Goal: Contribute content

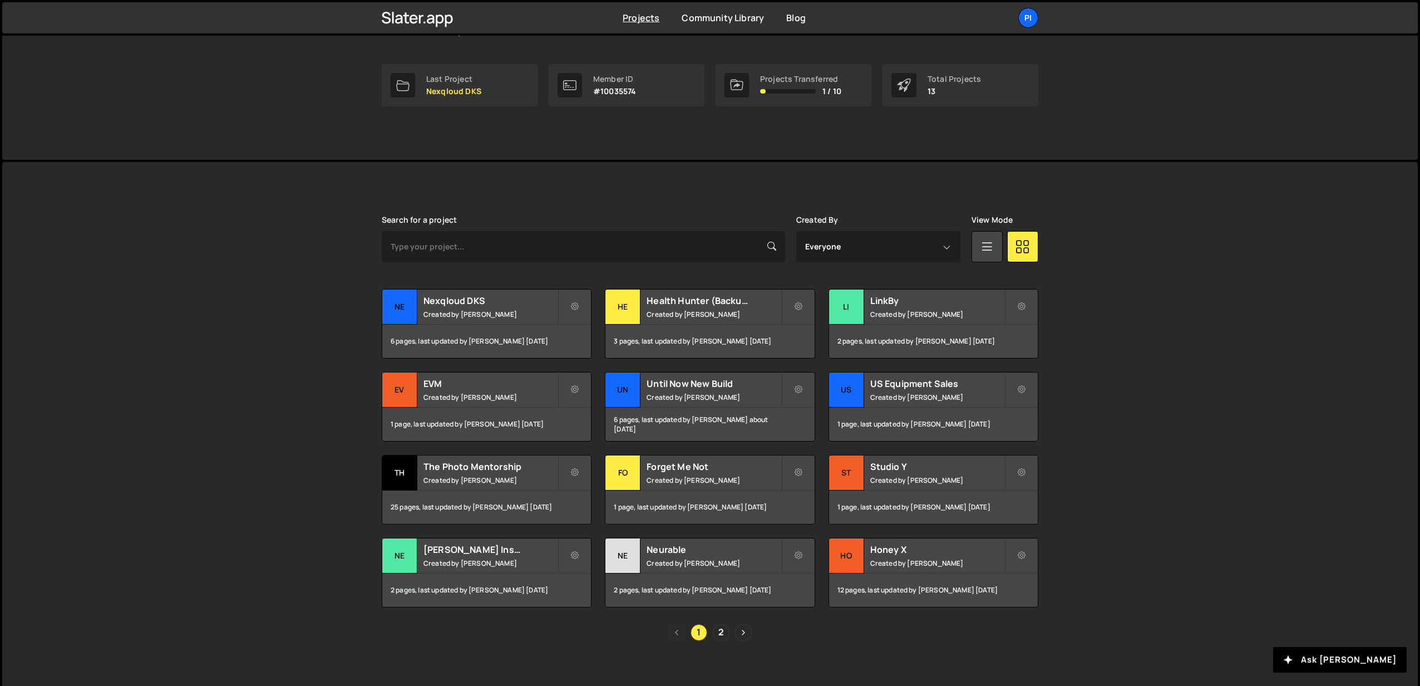
scroll to position [169, 0]
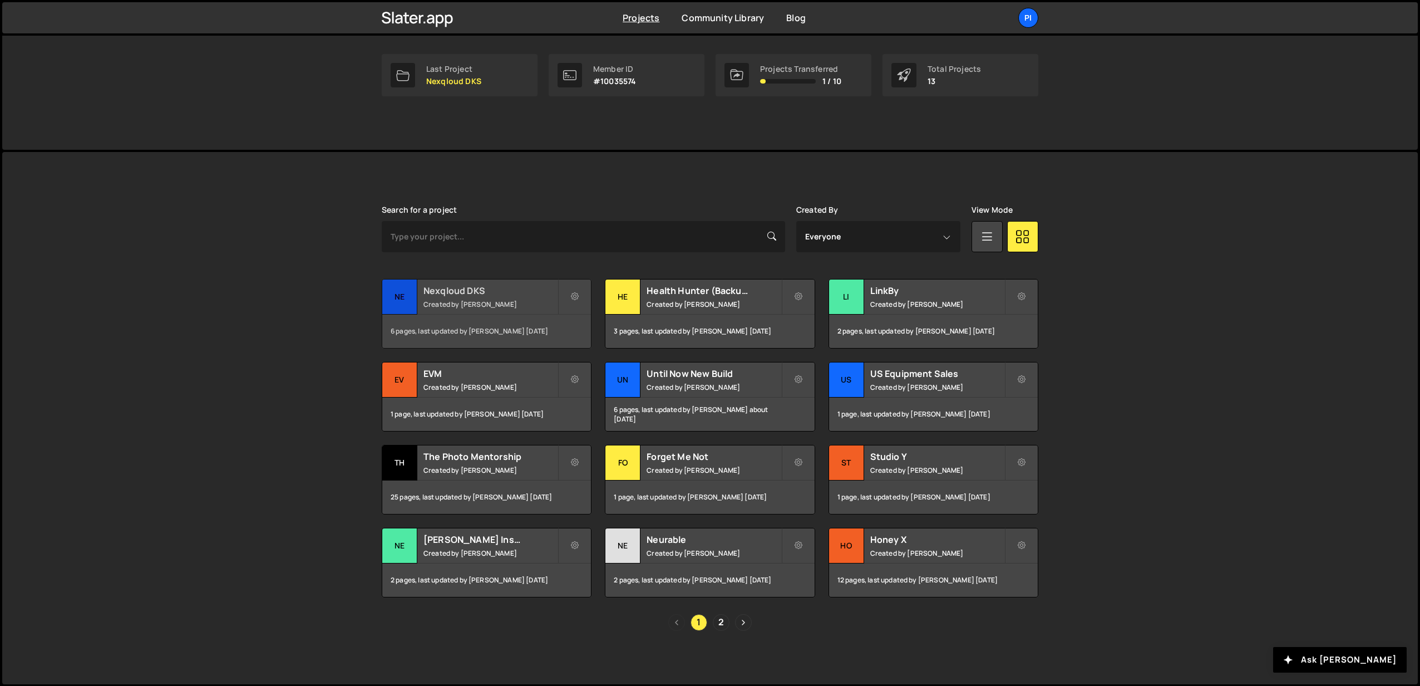
click at [491, 283] on div "Nexqloud DKS Created by Richard Burles" at bounding box center [486, 296] width 209 height 35
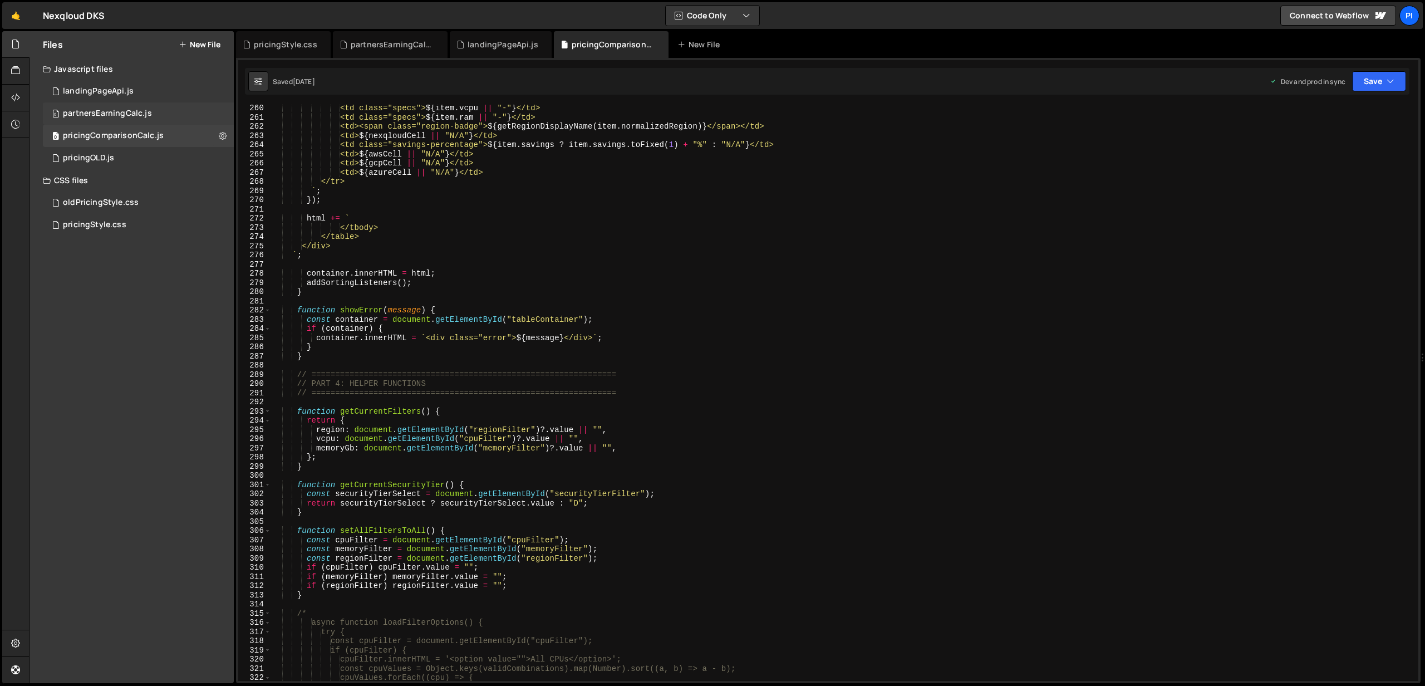
scroll to position [2976, 0]
click at [115, 112] on div "partnersEarningCalc.js" at bounding box center [107, 114] width 89 height 10
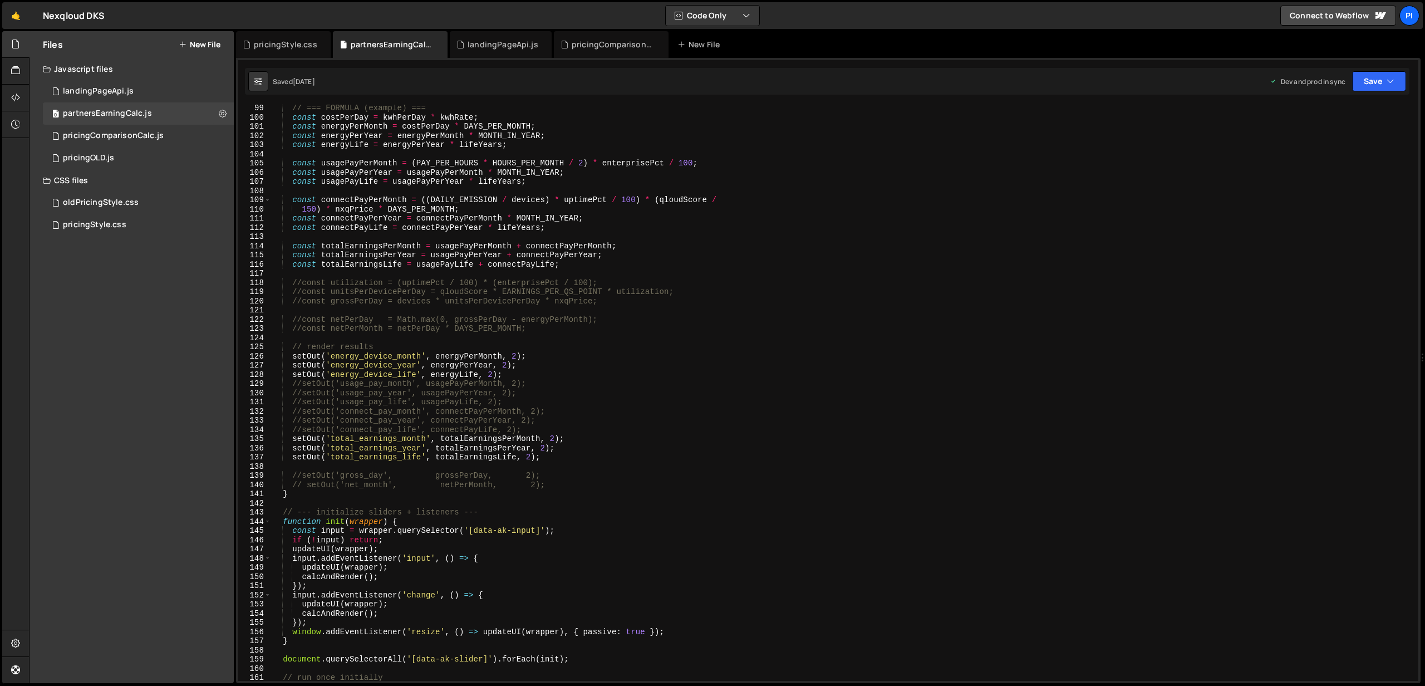
scroll to position [901, 0]
click at [555, 376] on div "// === FORMULA (example) === const costPerDay = kwhPerDay * kwhRate ; const ene…" at bounding box center [842, 401] width 1142 height 594
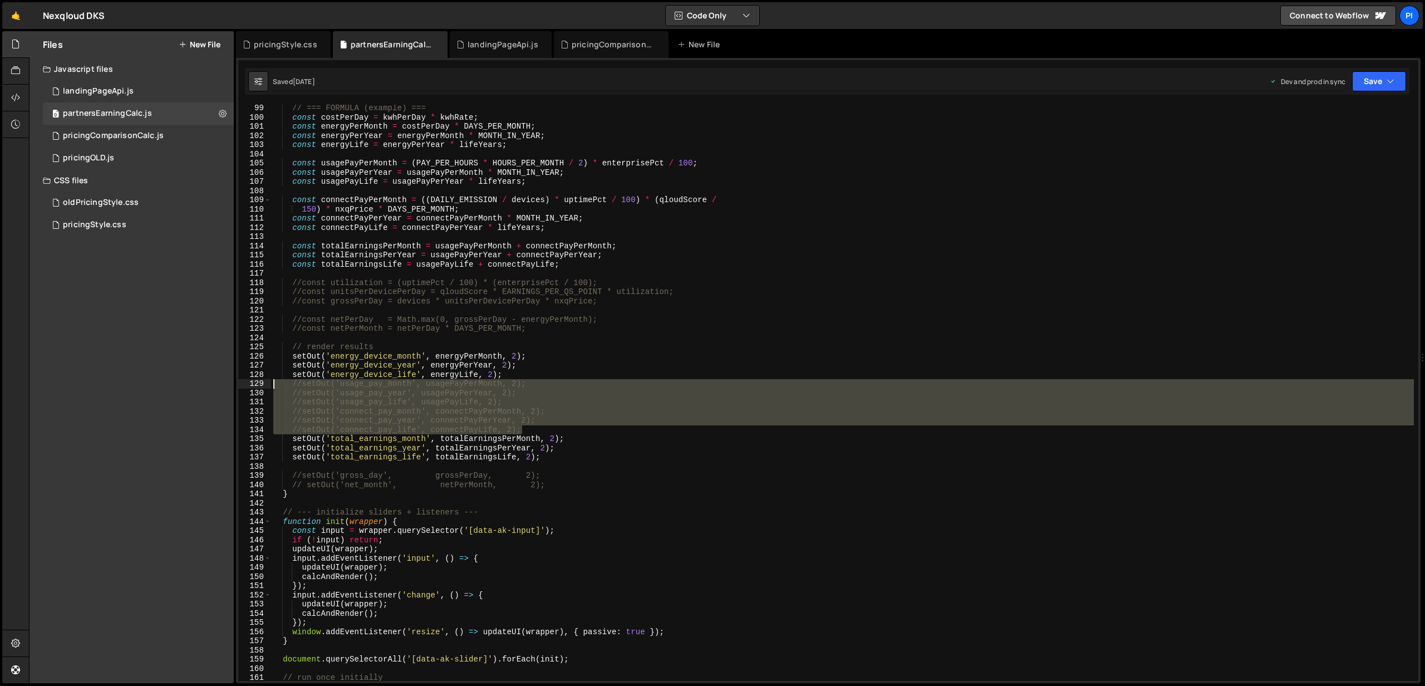
drag, startPoint x: 529, startPoint y: 432, endPoint x: 254, endPoint y: 387, distance: 278.5
click at [254, 387] on div "setOut('energy_device_life', energyLife, 2); 99 100 101 102 103 104 105 106 107…" at bounding box center [828, 393] width 1180 height 576
type textarea "//setOut('usage_pay_month', usagePayPerMonth, 2); //setOut('usage_pay_year', us…"
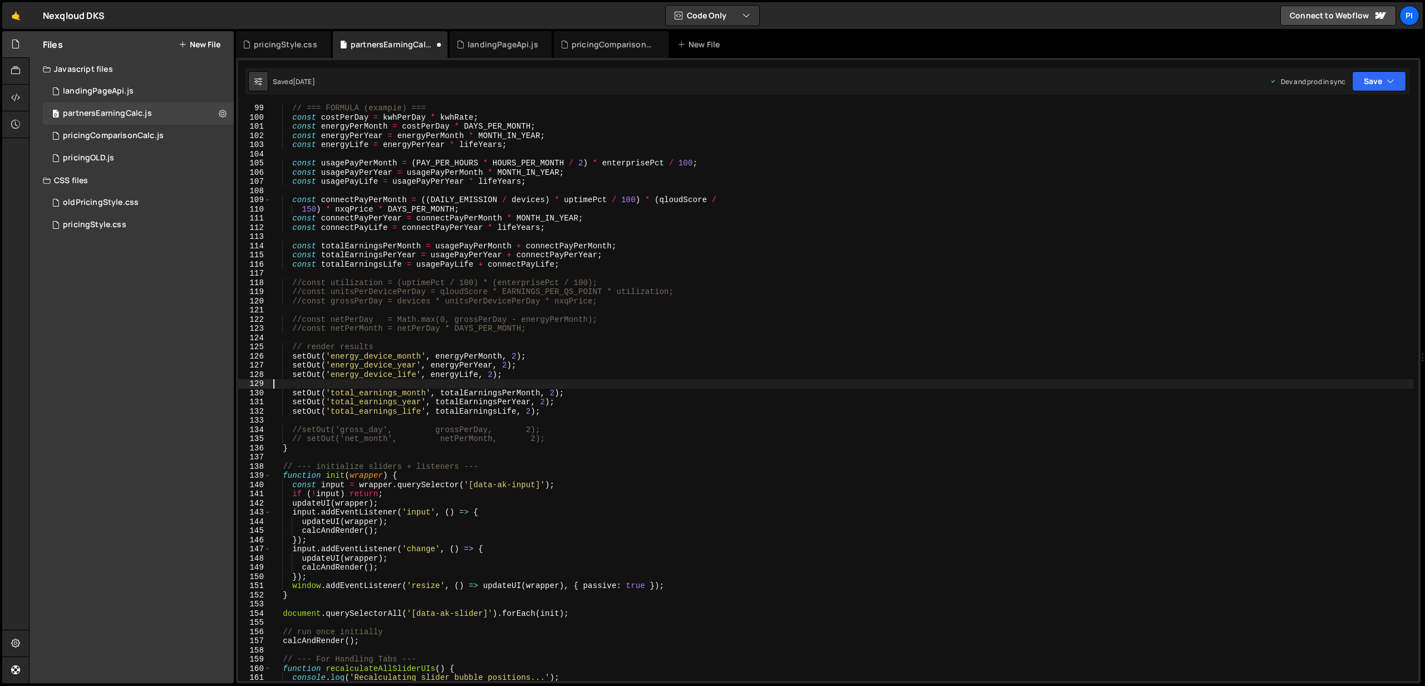
click at [568, 410] on div "// === FORMULA (example) === const costPerDay = kwhPerDay * kwhRate ; const ene…" at bounding box center [842, 401] width 1142 height 594
type textarea "setOut('total_earnings_life', totalEarningsLife, 2);"
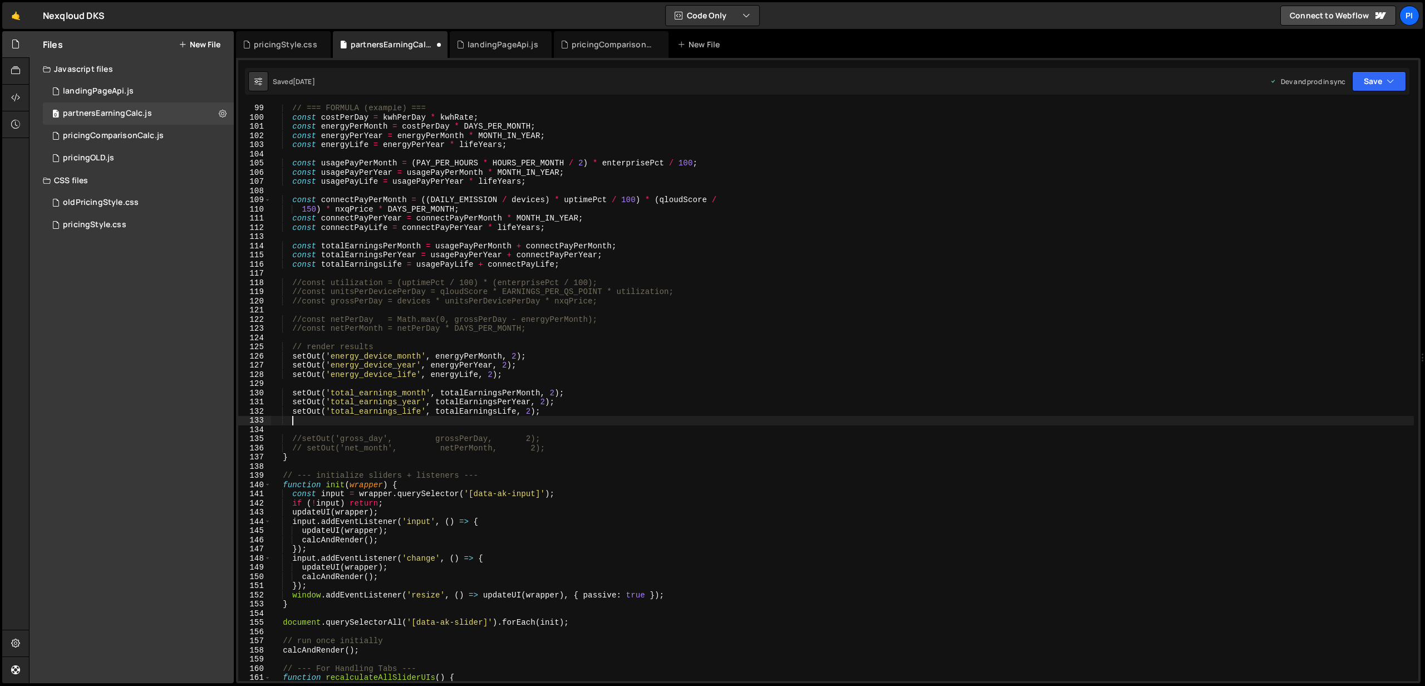
scroll to position [0, 1]
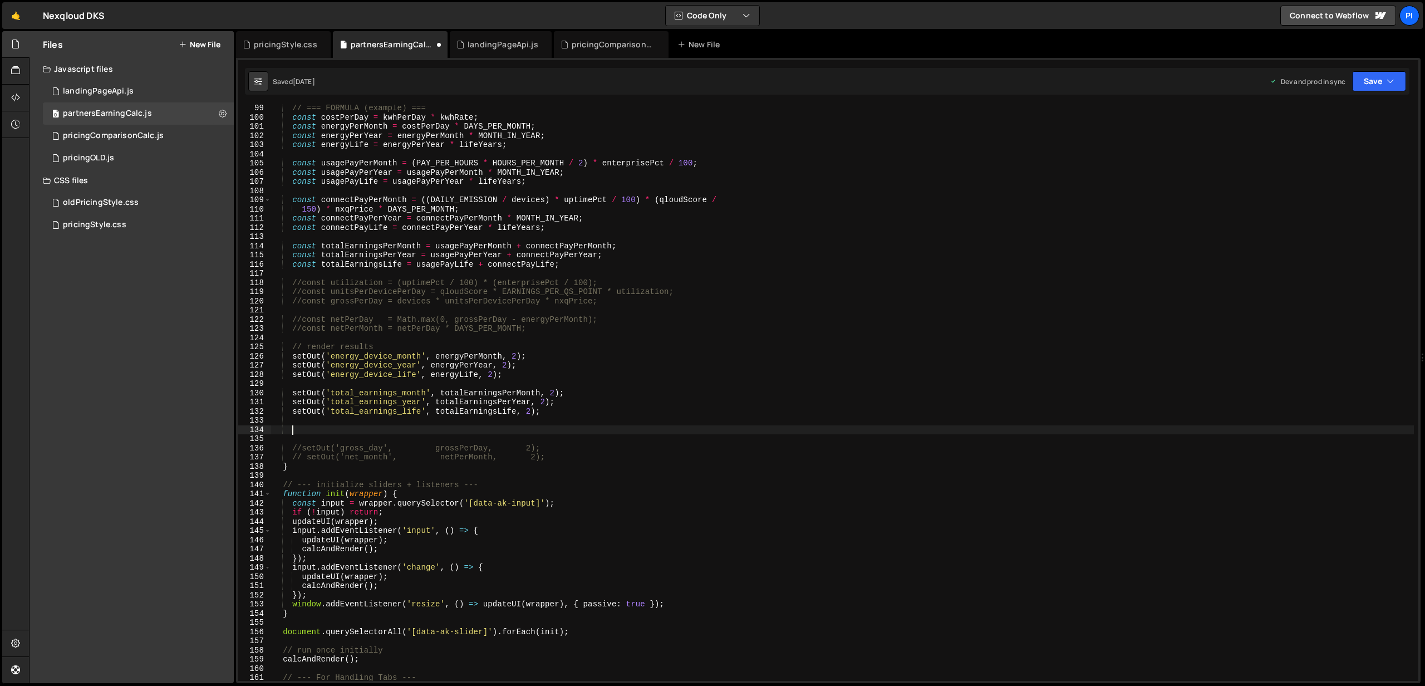
paste textarea "//setOut('connect_pay_life', connectPayLife, 2);"
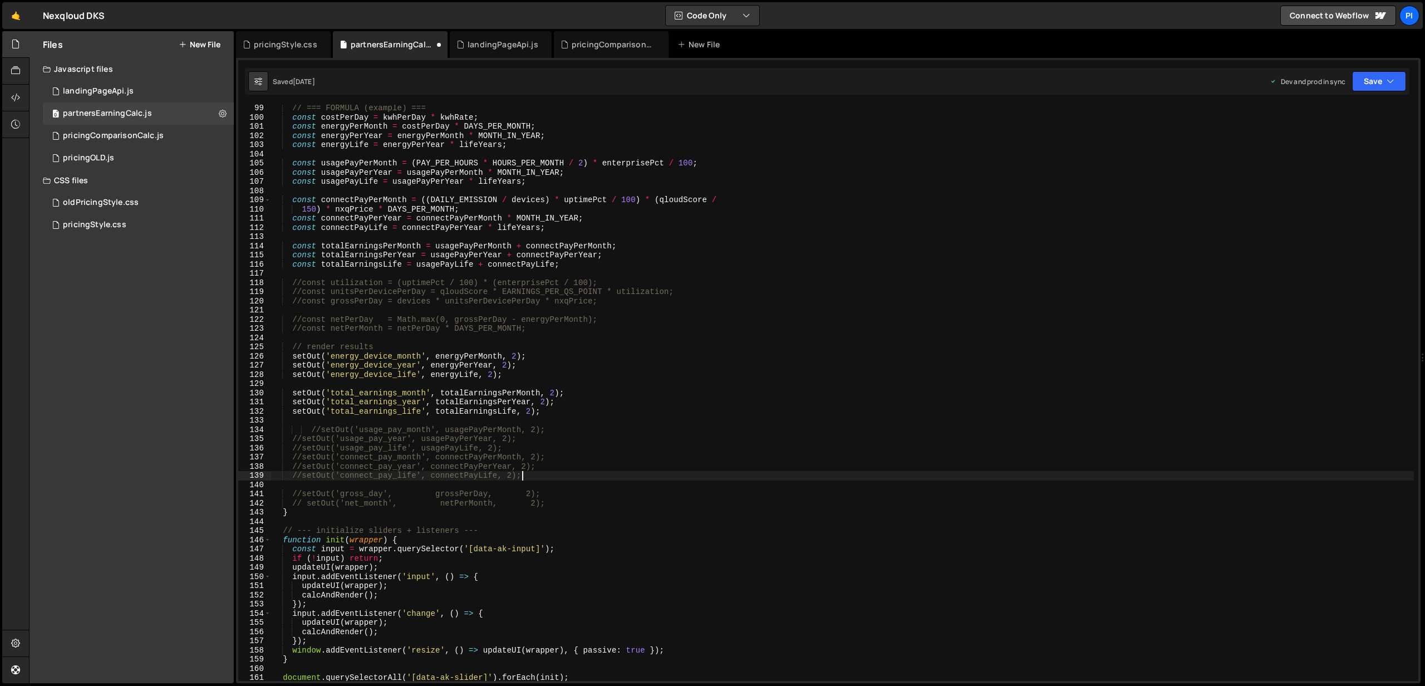
drag, startPoint x: 307, startPoint y: 428, endPoint x: 337, endPoint y: 416, distance: 32.4
click at [313, 426] on div "// === FORMULA (example) === const costPerDay = kwhPerDay * kwhRate ; const ene…" at bounding box center [842, 401] width 1142 height 594
type textarea "//setOut('connect_pay_month', connectPayPerMonth, 2);"
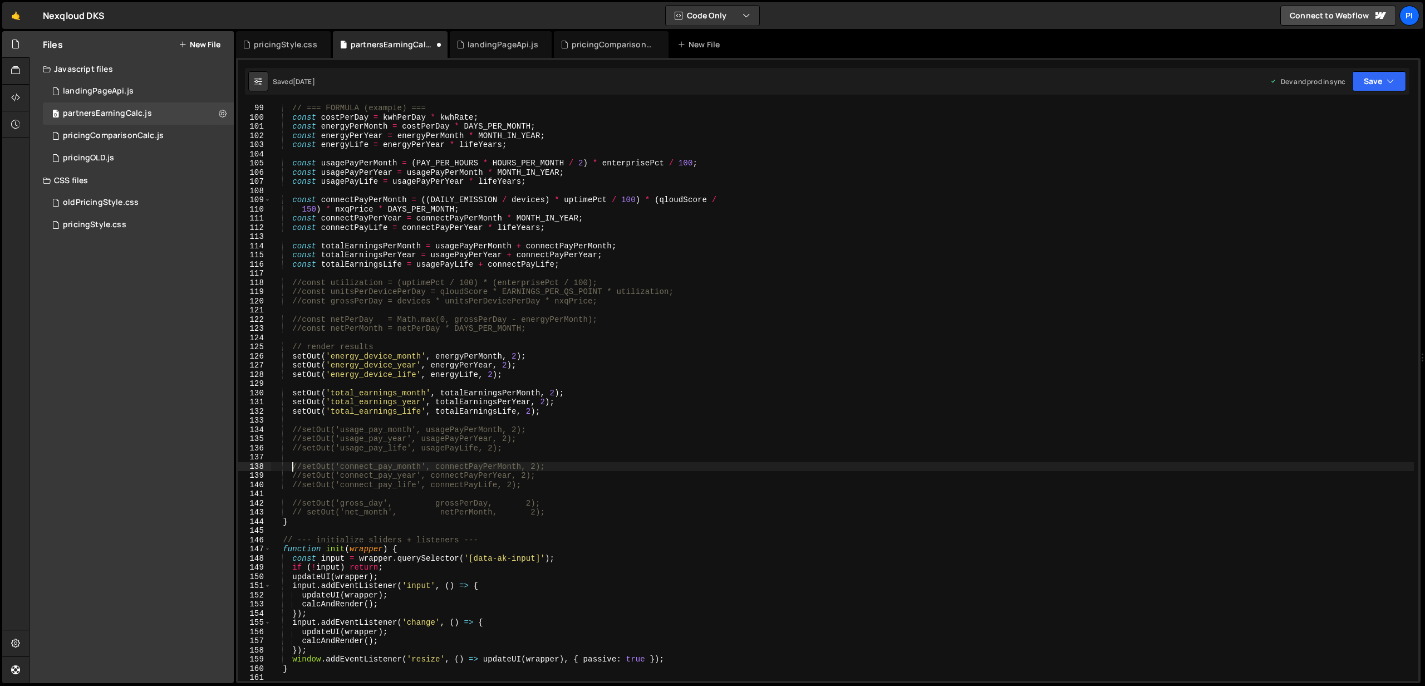
click at [299, 425] on div "// === FORMULA (example) === const costPerDay = kwhPerDay * kwhRate ; const ene…" at bounding box center [842, 401] width 1142 height 594
click at [300, 467] on div "// === FORMULA (example) === const costPerDay = kwhPerDay * kwhRate ; const ene…" at bounding box center [842, 401] width 1142 height 594
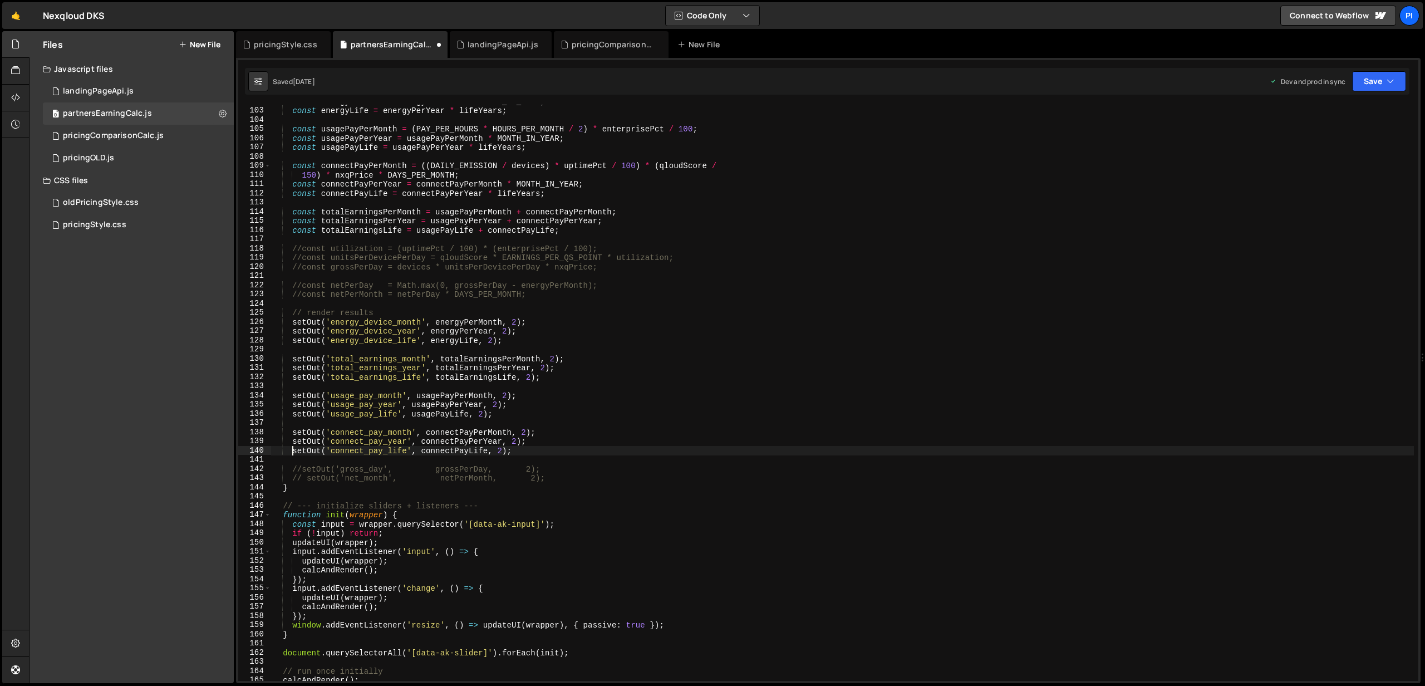
scroll to position [935, 0]
click at [556, 427] on div "const energyPerYear = energyPerMonth * MONTH_IN_YEAR ; const energyLife = energ…" at bounding box center [842, 394] width 1142 height 594
click at [369, 395] on div "const energyPerYear = energyPerMonth * MONTH_IN_YEAR ; const energyLife = energ…" at bounding box center [842, 394] width 1142 height 594
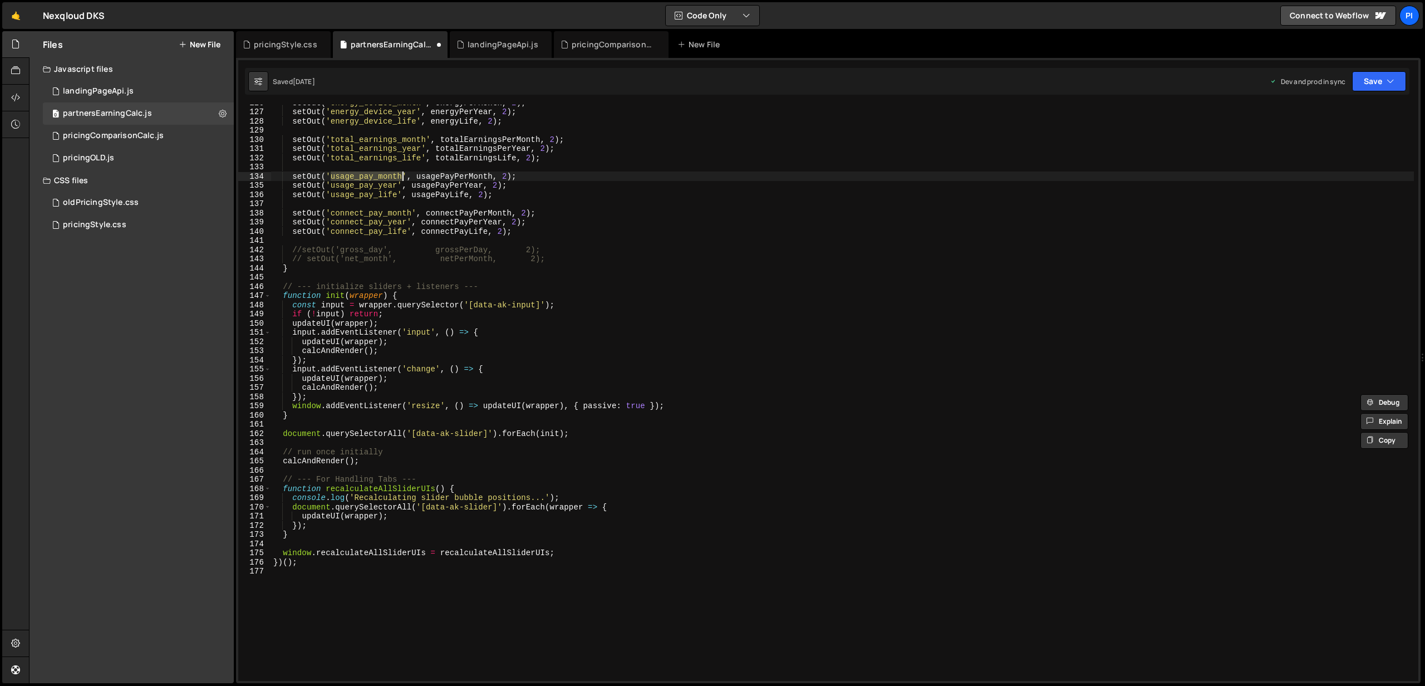
scroll to position [1155, 0]
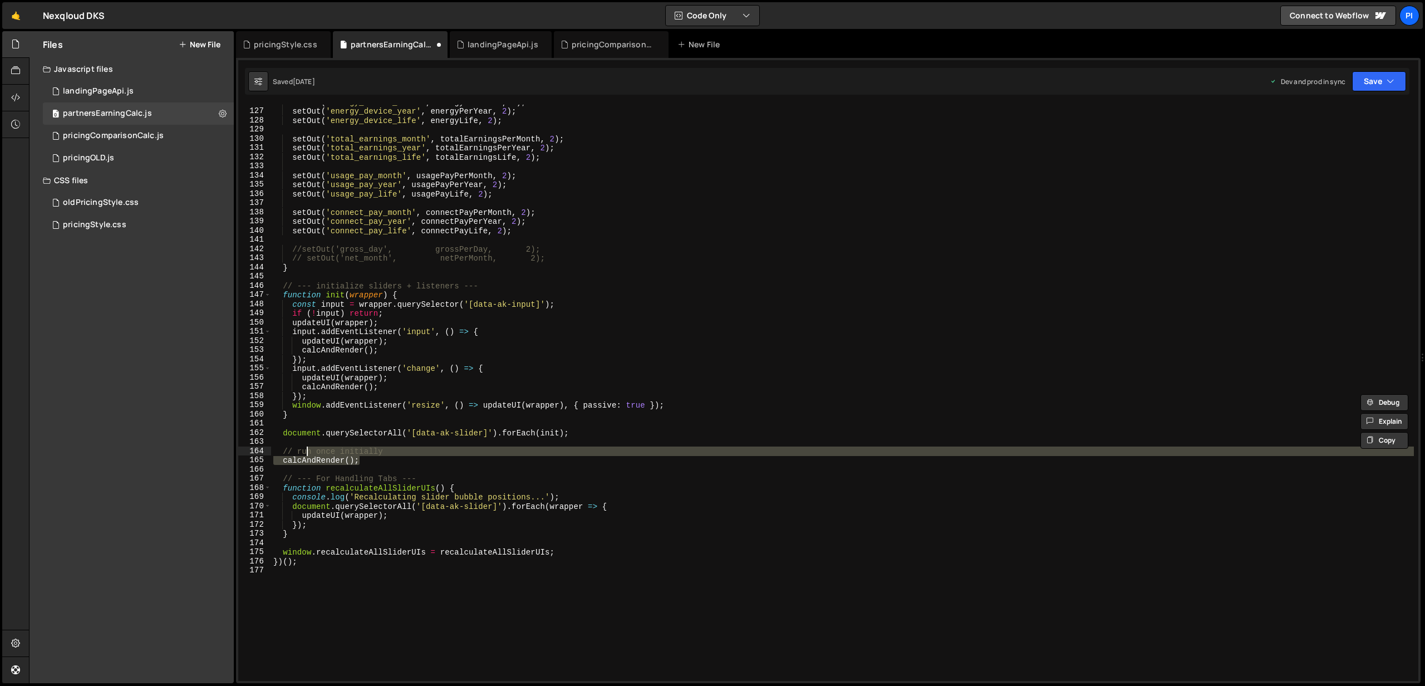
drag, startPoint x: 393, startPoint y: 456, endPoint x: 293, endPoint y: 450, distance: 100.9
click at [293, 450] on div "setOut ( 'energy_device_month' , energyPerMonth , 2 ) ; setOut ( 'energy_device…" at bounding box center [842, 394] width 1142 height 594
click at [294, 449] on div "setOut ( 'energy_device_month' , energyPerMonth , 2 ) ; setOut ( 'energy_device…" at bounding box center [842, 393] width 1142 height 576
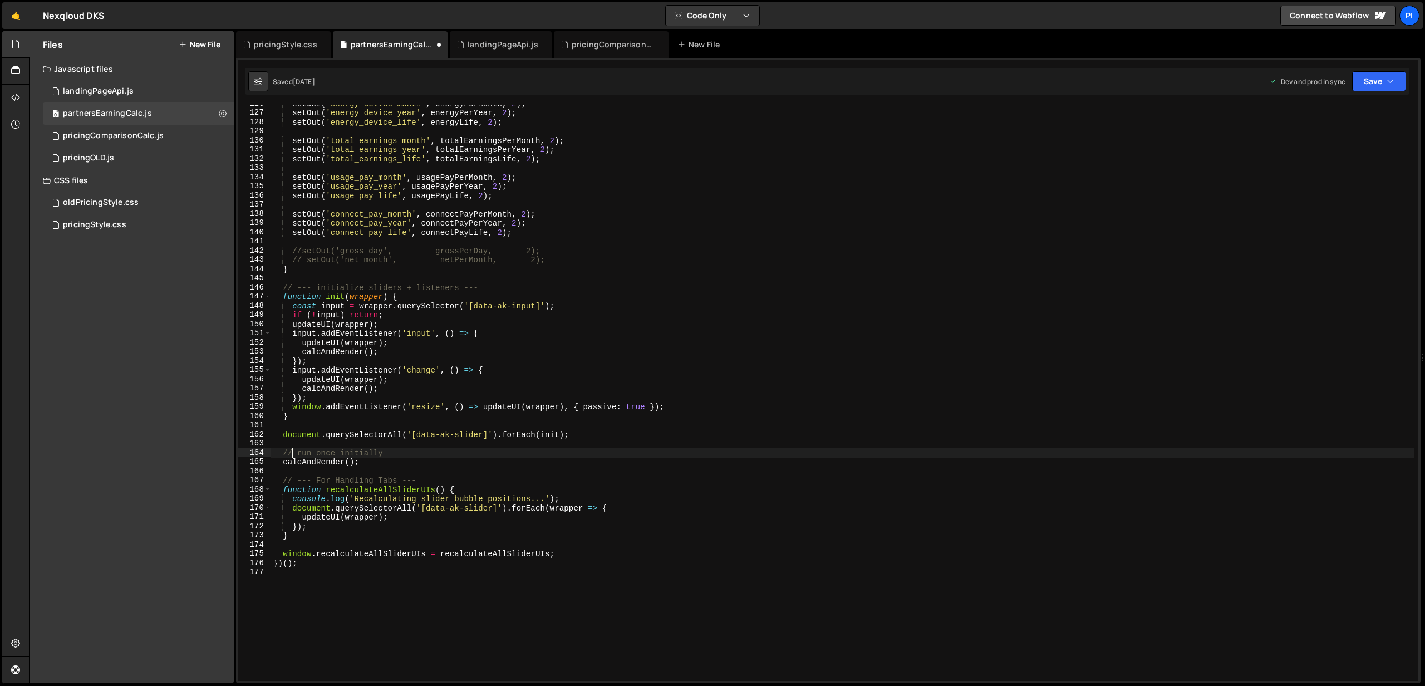
scroll to position [1146, 0]
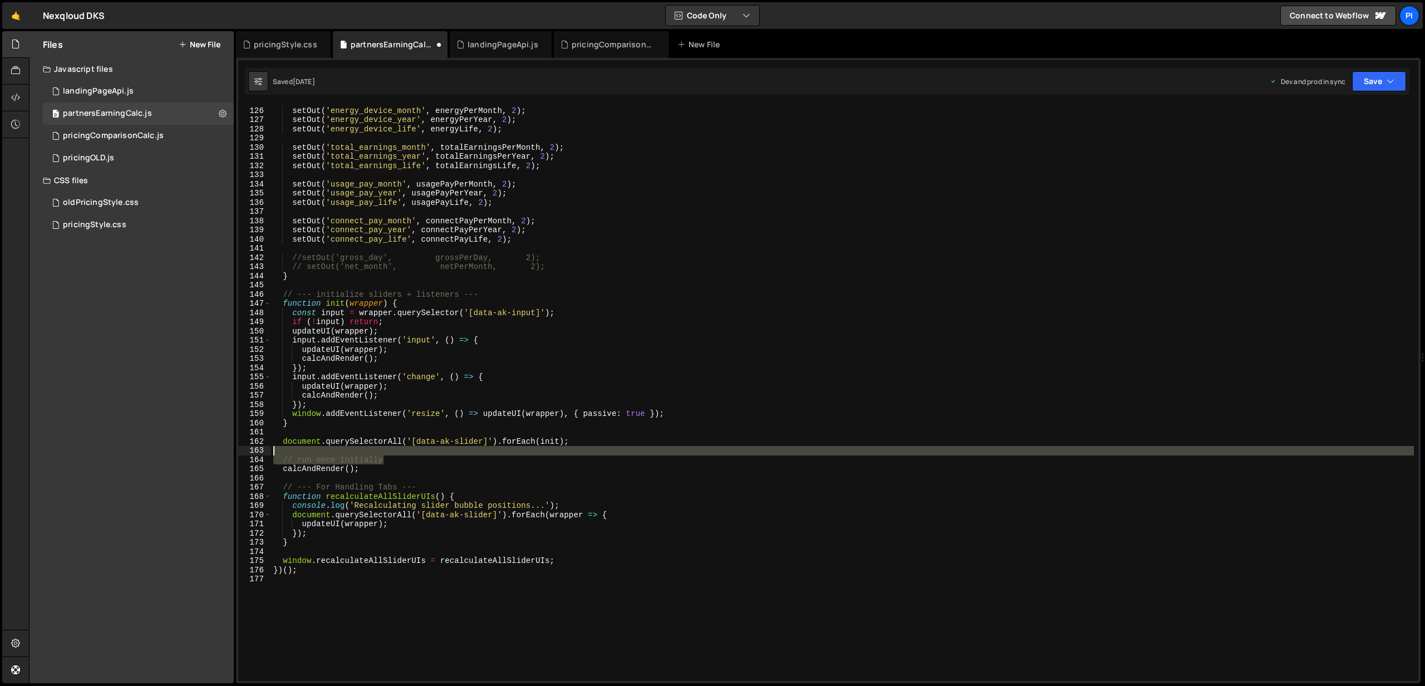
drag, startPoint x: 399, startPoint y: 455, endPoint x: 272, endPoint y: 452, distance: 126.9
click at [272, 452] on div "// render results setOut ( 'energy_device_month' , energyPerMonth , 2 ) ; setOu…" at bounding box center [842, 394] width 1142 height 594
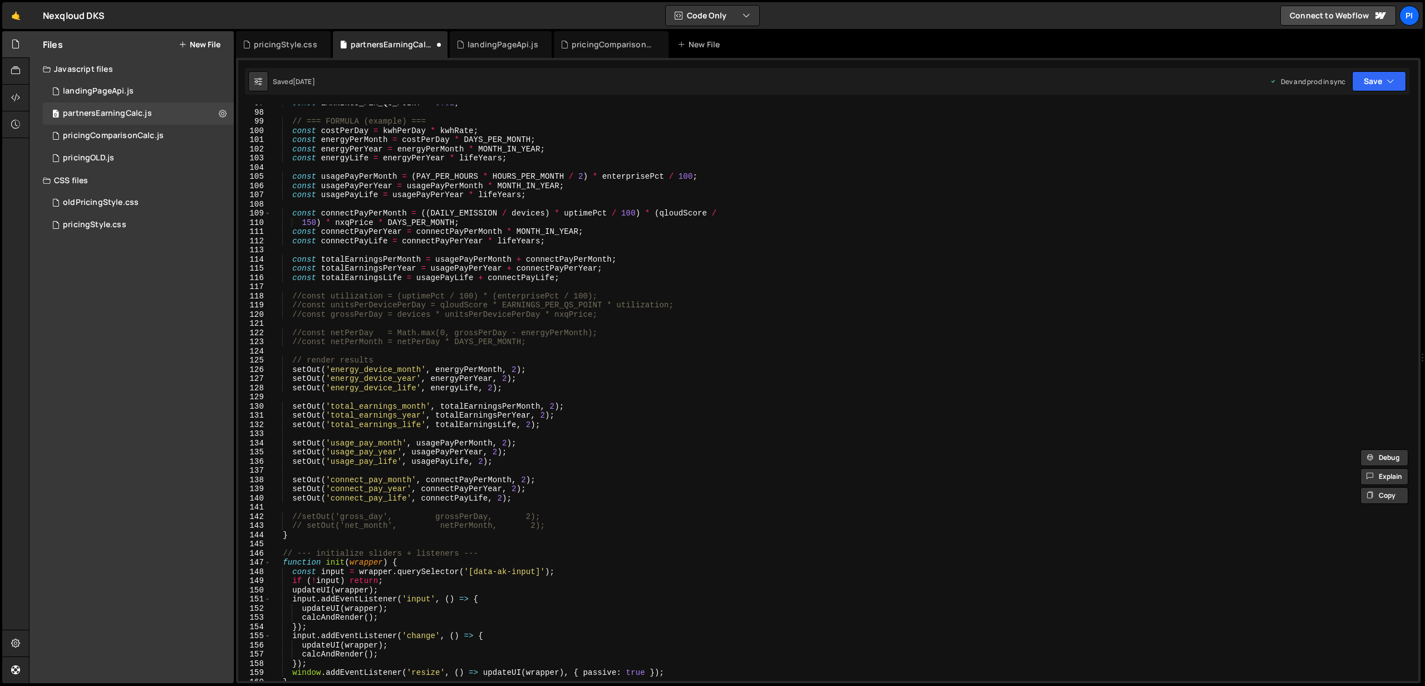
scroll to position [834, 0]
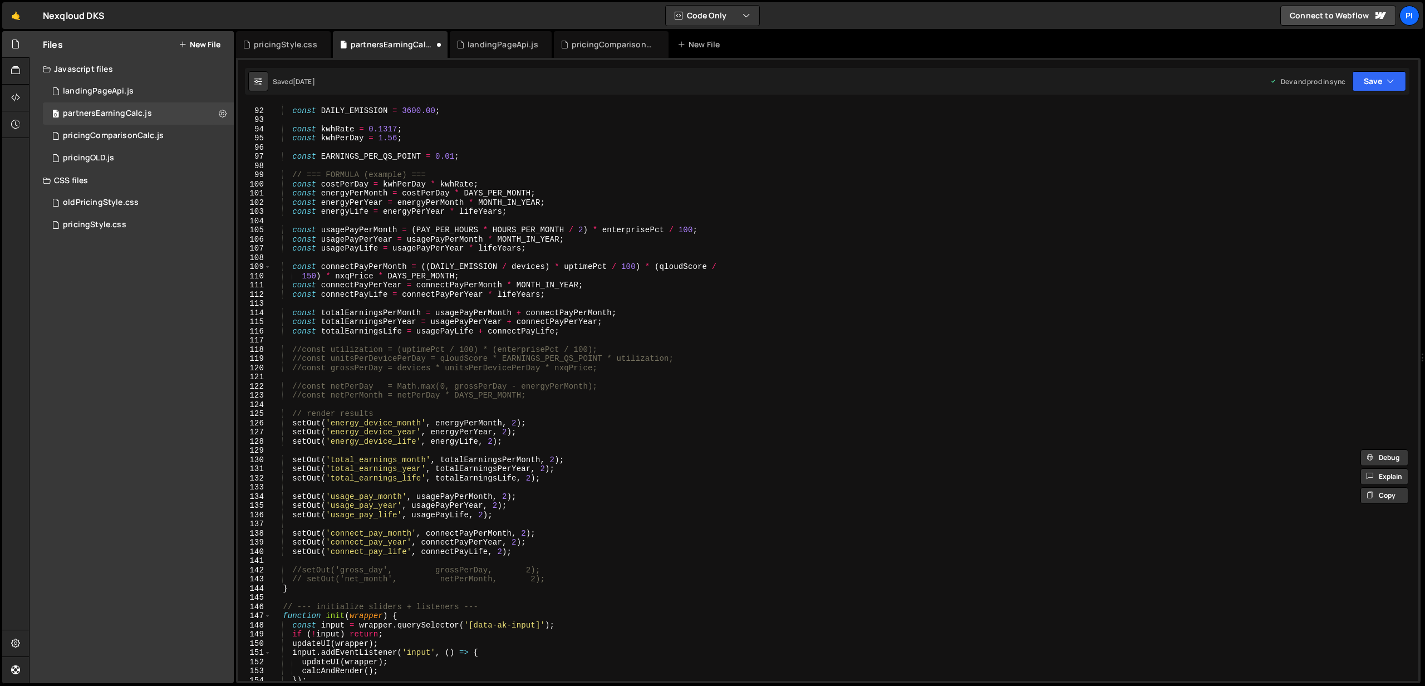
click at [489, 417] on div "const PAY_PER_HOURS = 1.3184 ; const DAILY_EMISSION = 3600.00 ; const kwhRate =…" at bounding box center [842, 394] width 1142 height 594
type textarea "// render results"
click at [559, 488] on div "const PAY_PER_HOURS = 1.3184 ; const DAILY_EMISSION = 3600.00 ; const kwhRate =…" at bounding box center [842, 394] width 1142 height 594
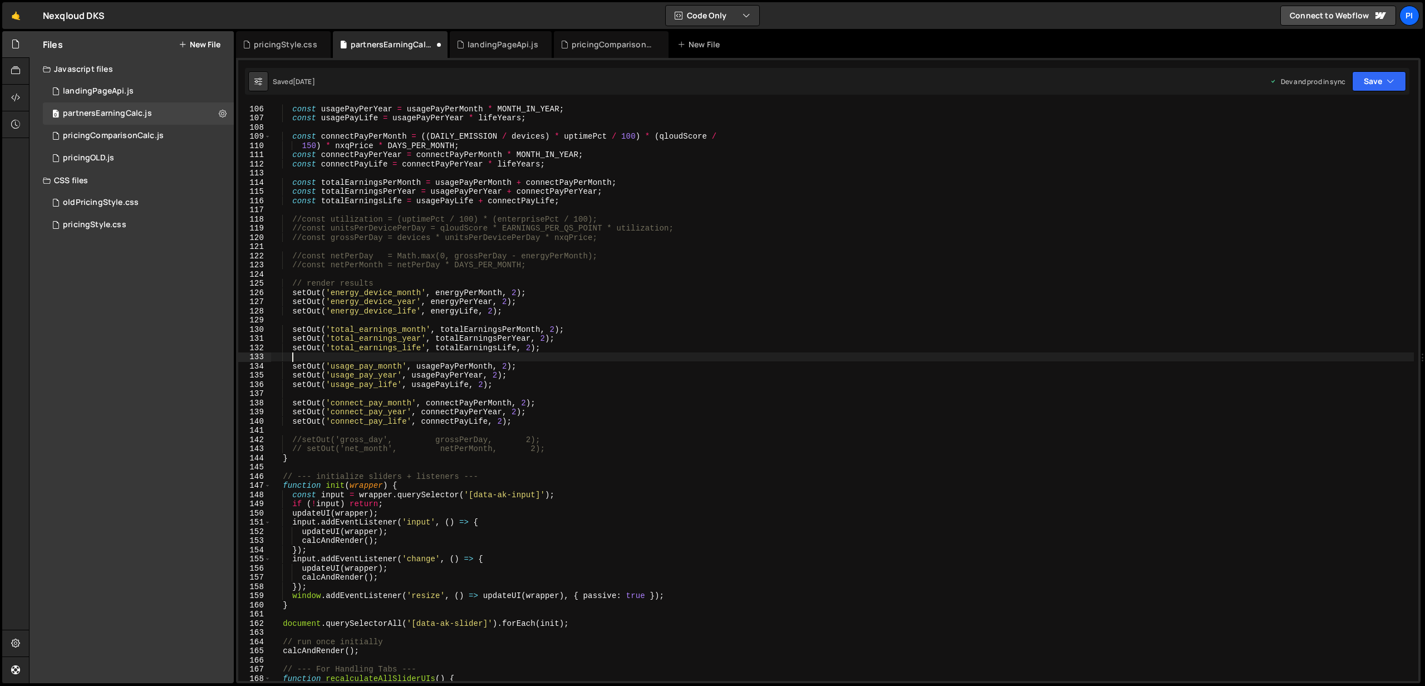
scroll to position [964, 0]
click at [1367, 84] on button "Save" at bounding box center [1379, 81] width 54 height 20
click at [1326, 142] on div "Save to Production S" at bounding box center [1341, 144] width 116 height 11
click at [115, 97] on div "0 landingPageApi.js 0" at bounding box center [138, 91] width 191 height 22
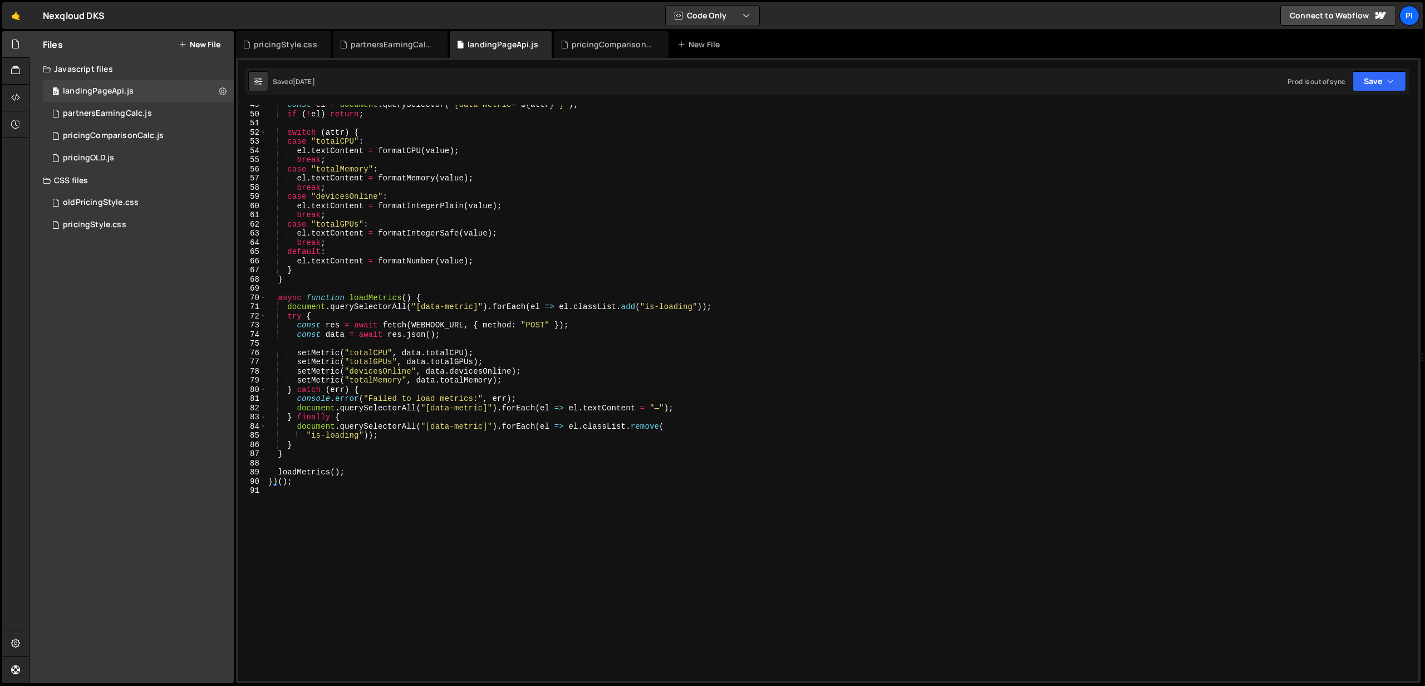
scroll to position [445, 0]
click at [381, 353] on div "const el = document . querySelector ( ` [data-metric=" ${ attr } "] ` ) ; if ( …" at bounding box center [839, 397] width 1147 height 594
click at [368, 361] on div "const el = document . querySelector ( ` [data-metric=" ${ attr } "] ` ) ; if ( …" at bounding box center [839, 397] width 1147 height 594
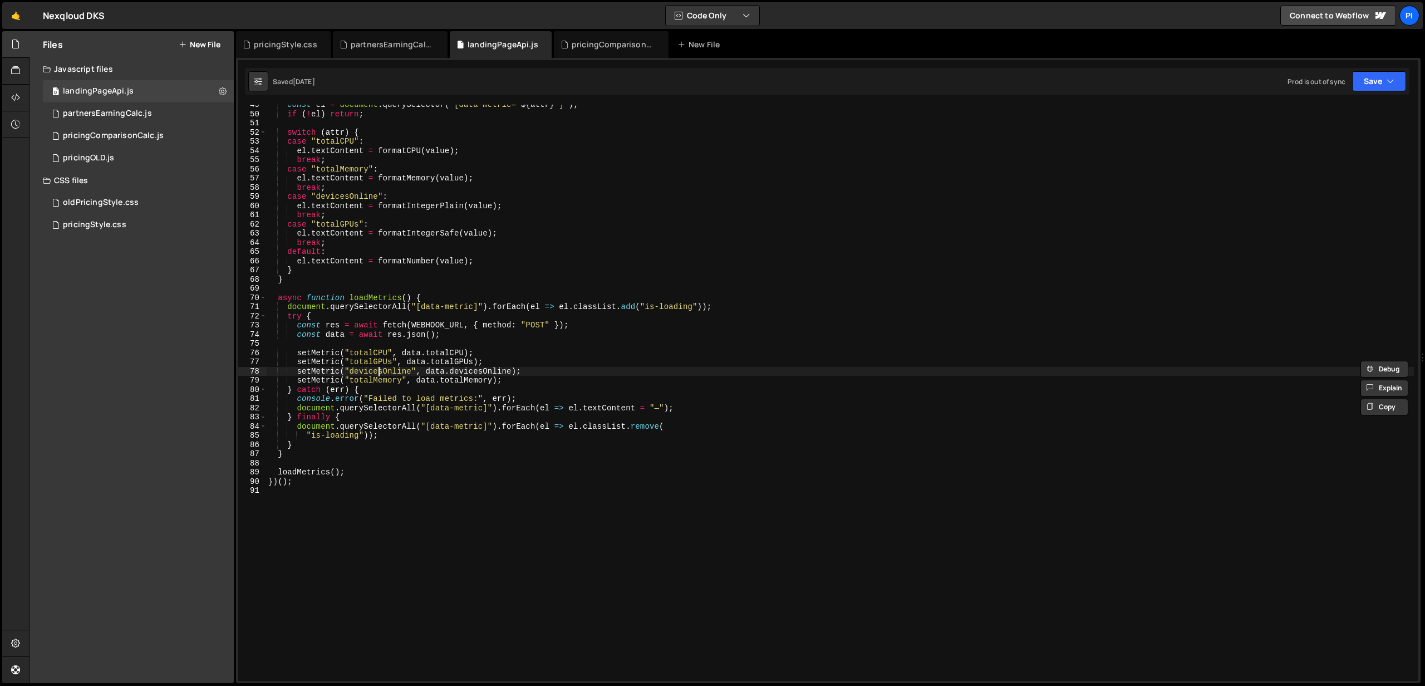
click at [380, 371] on div "const el = document . querySelector ( ` [data-metric=" ${ attr } "] ` ) ; if ( …" at bounding box center [839, 397] width 1147 height 594
click at [149, 110] on div "partnersEarningCalc.js" at bounding box center [107, 114] width 89 height 10
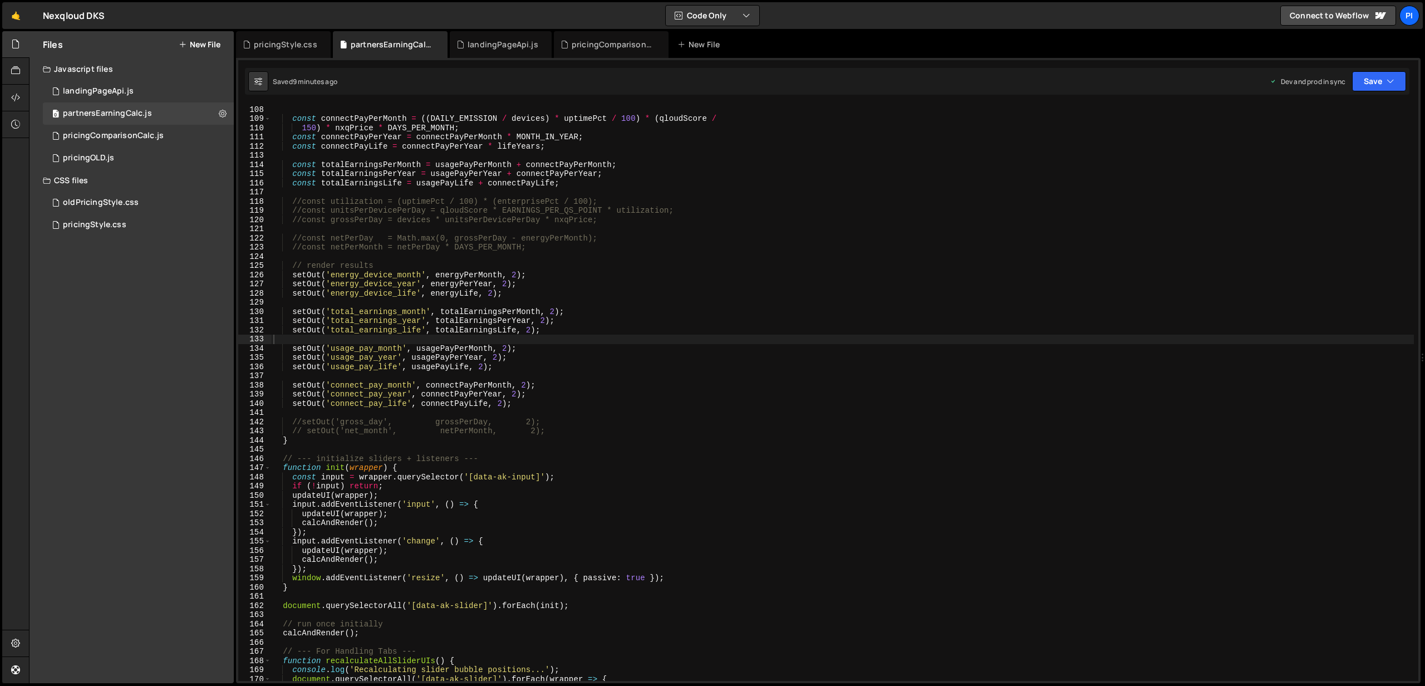
scroll to position [985, 0]
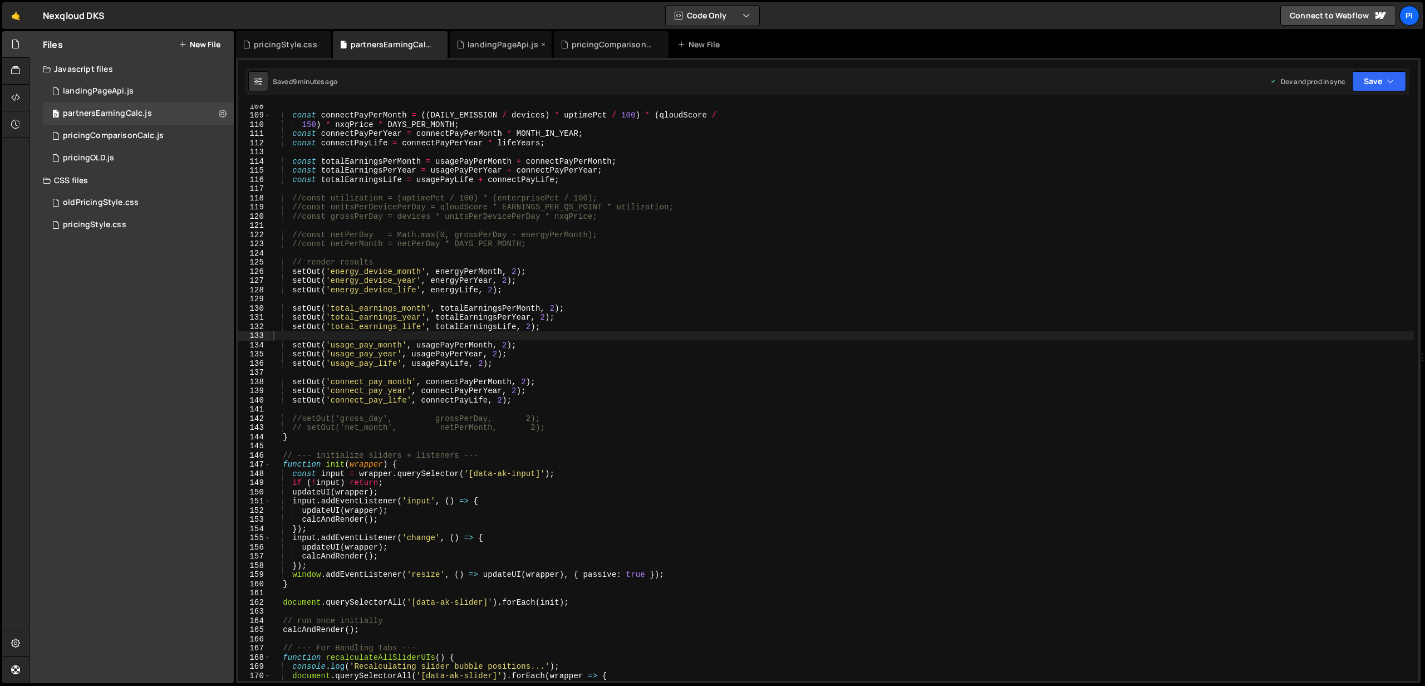
click at [487, 51] on div "landingPageApi.js" at bounding box center [501, 44] width 102 height 27
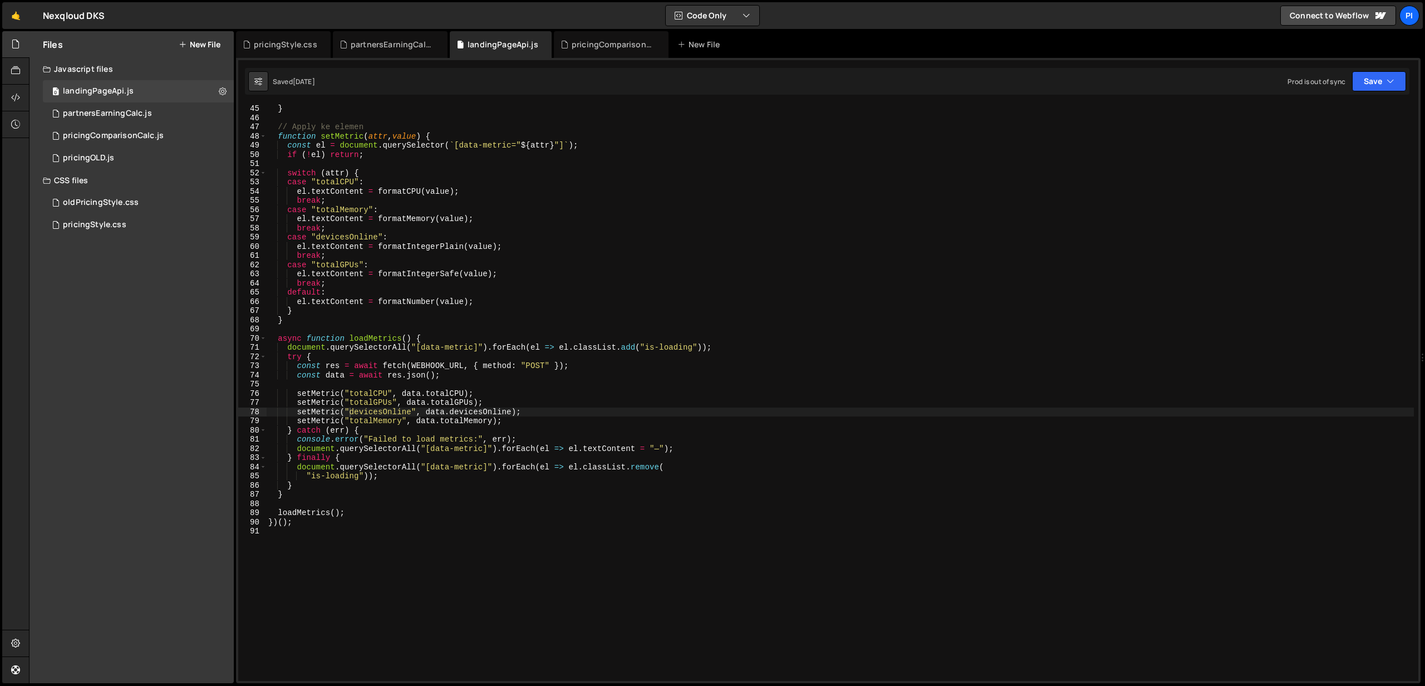
scroll to position [394, 0]
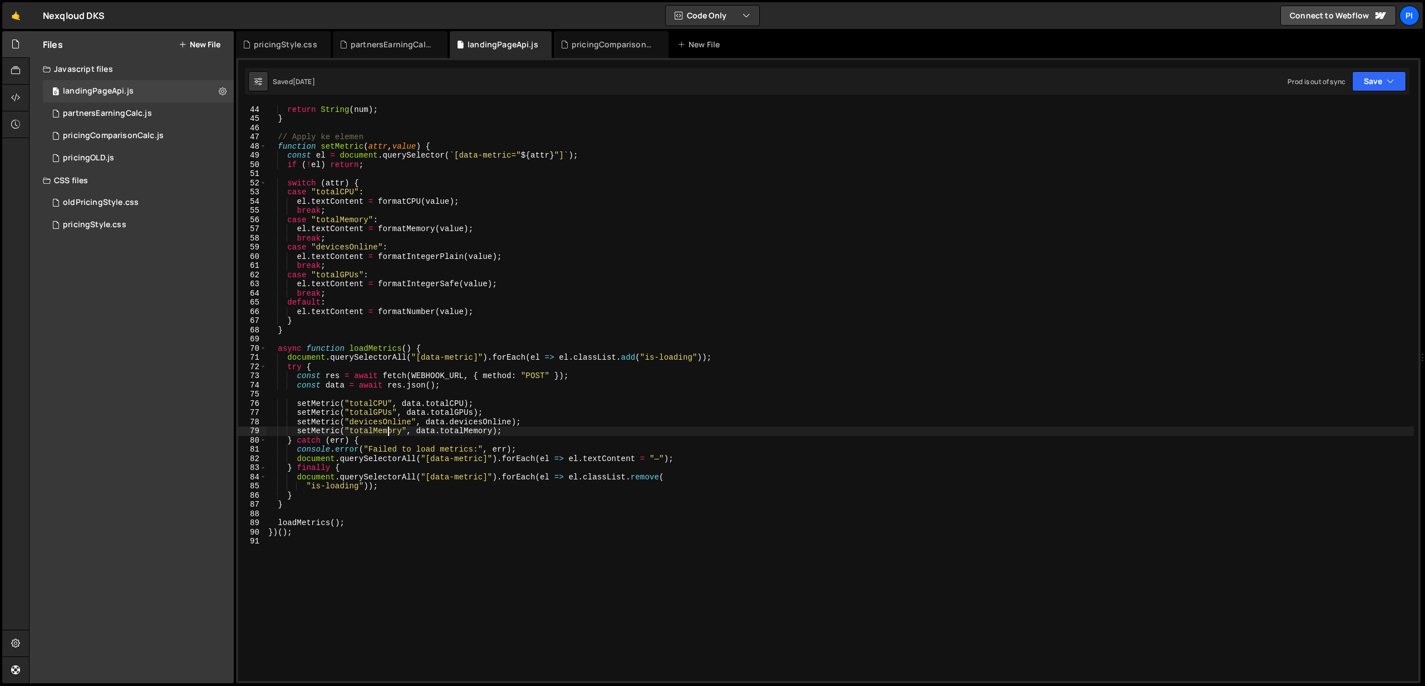
click at [390, 430] on div "if ( ! Number . isFinite ( num )) return "—" ; return String ( num ) ; } // App…" at bounding box center [839, 393] width 1147 height 594
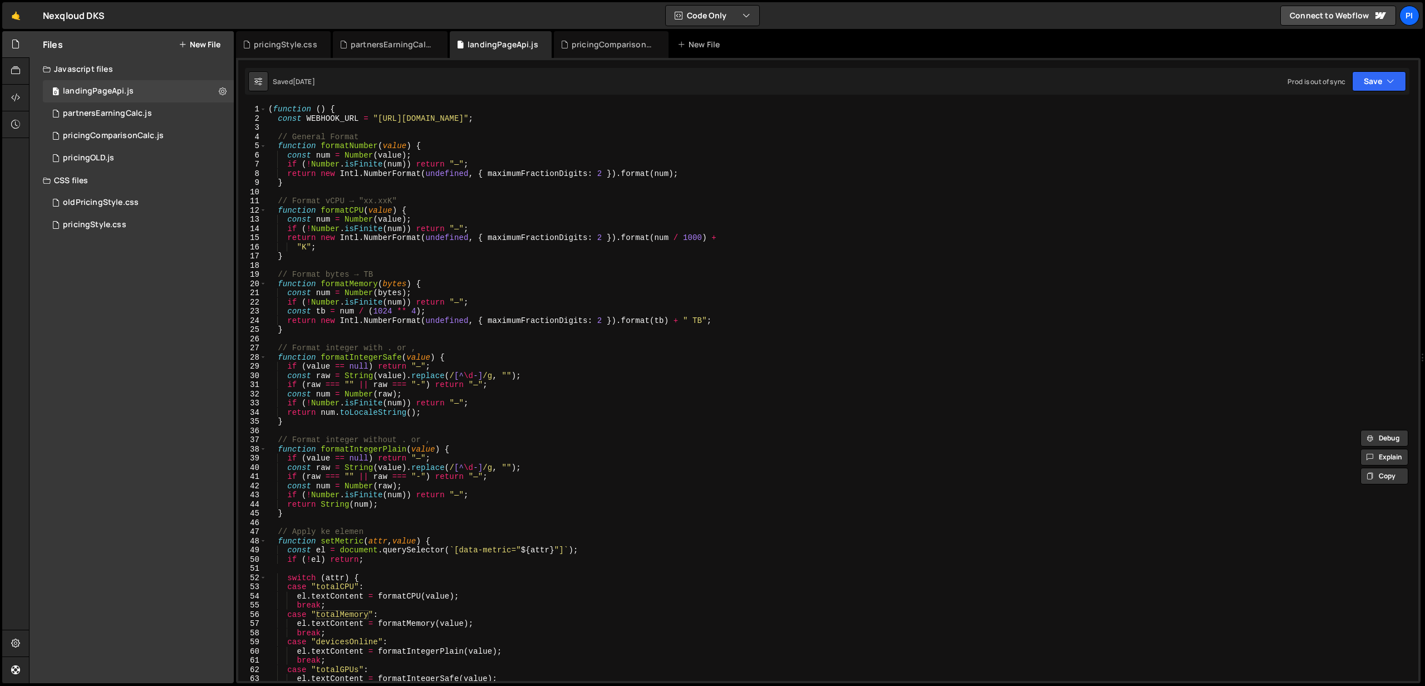
scroll to position [0, 0]
click at [278, 116] on div "( function ( ) { const WEBHOOK_URL = "[URL][DOMAIN_NAME]" ; // General Format f…" at bounding box center [839, 402] width 1147 height 594
type textarea "//const WEBHOOK_URL = "[URL][DOMAIN_NAME]";"
click at [694, 120] on div "( function ( ) { //const WEBHOOK_URL = "[URL][DOMAIN_NAME]"; // General Format …" at bounding box center [839, 402] width 1147 height 594
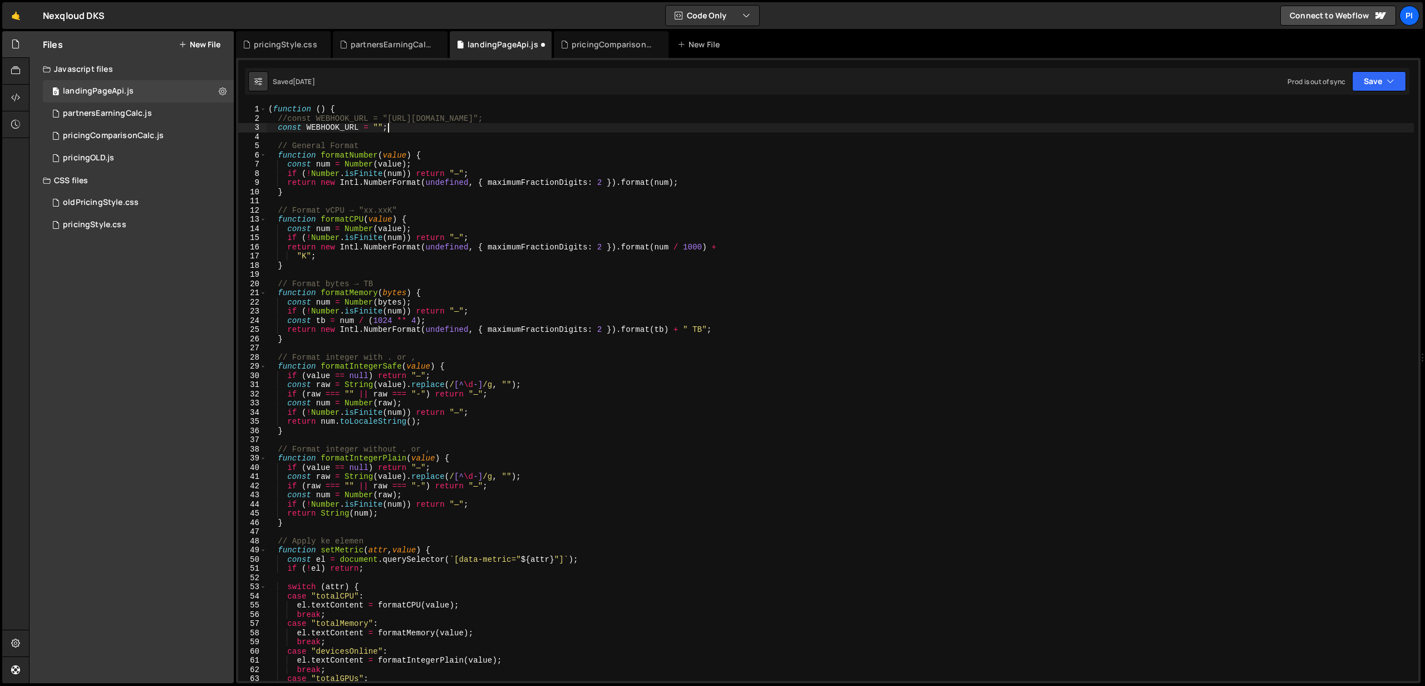
scroll to position [0, 8]
paste textarea "[URL][DOMAIN_NAME]"
click at [1363, 84] on button "Save" at bounding box center [1379, 81] width 54 height 20
click at [1319, 149] on div "Save to Production S" at bounding box center [1341, 144] width 116 height 11
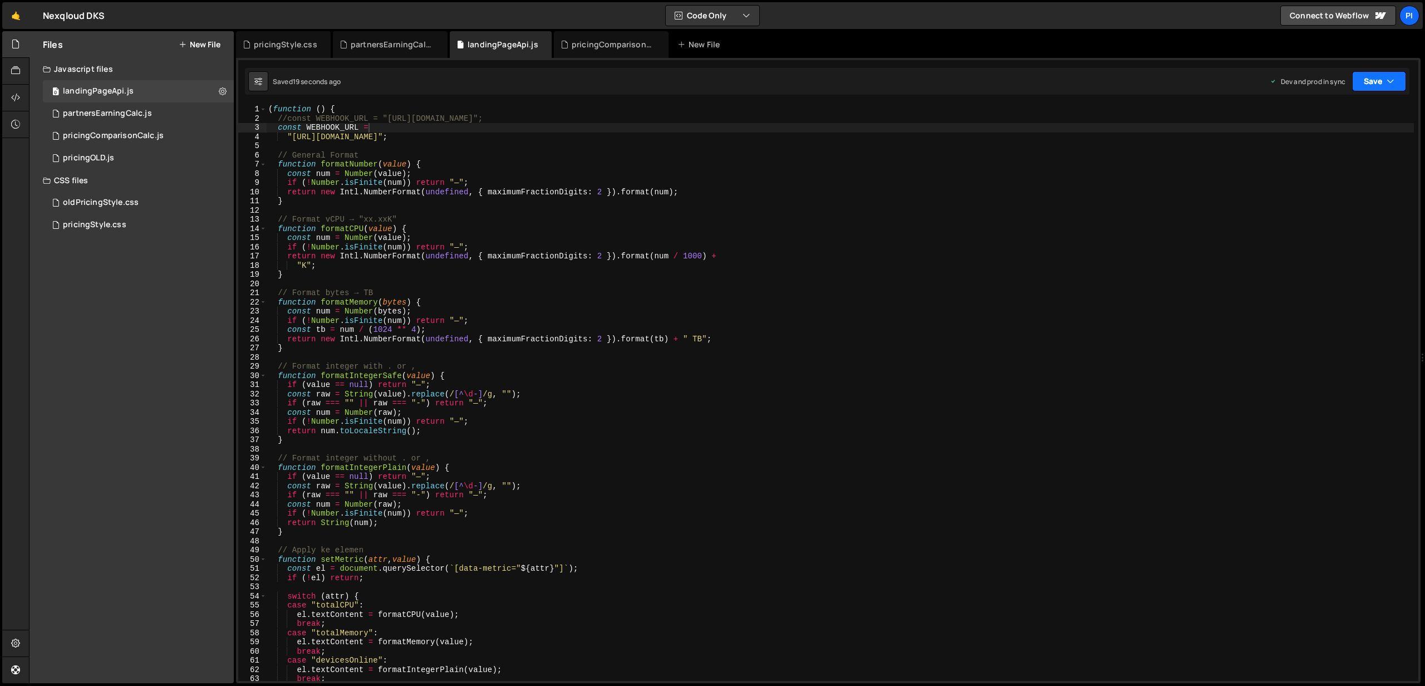
click at [1363, 82] on button "Save" at bounding box center [1379, 81] width 54 height 20
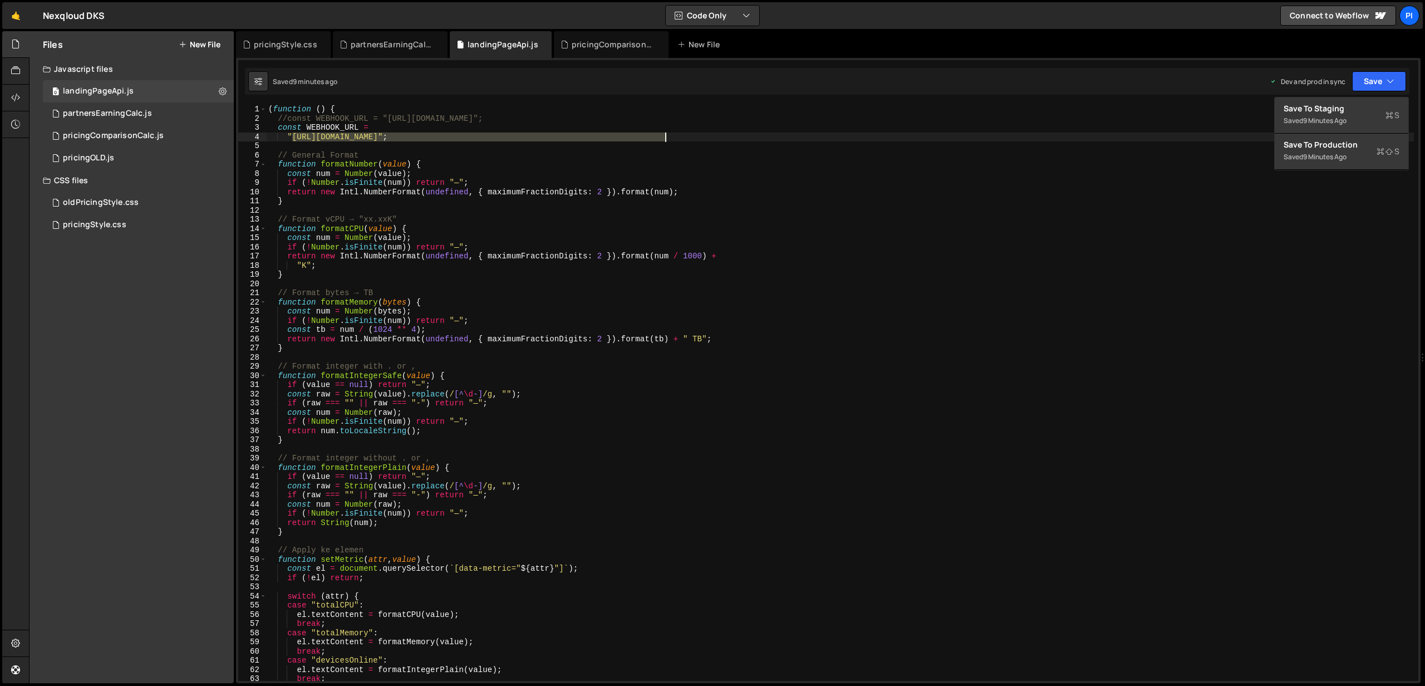
drag, startPoint x: 290, startPoint y: 137, endPoint x: 664, endPoint y: 140, distance: 373.9
click at [664, 140] on div "( function ( ) { //const WEBHOOK_URL = "[URL][DOMAIN_NAME]"; const WEBHOOK_URL …" at bounding box center [839, 402] width 1147 height 594
paste textarea
type textarea ""[URL][DOMAIN_NAME]";"
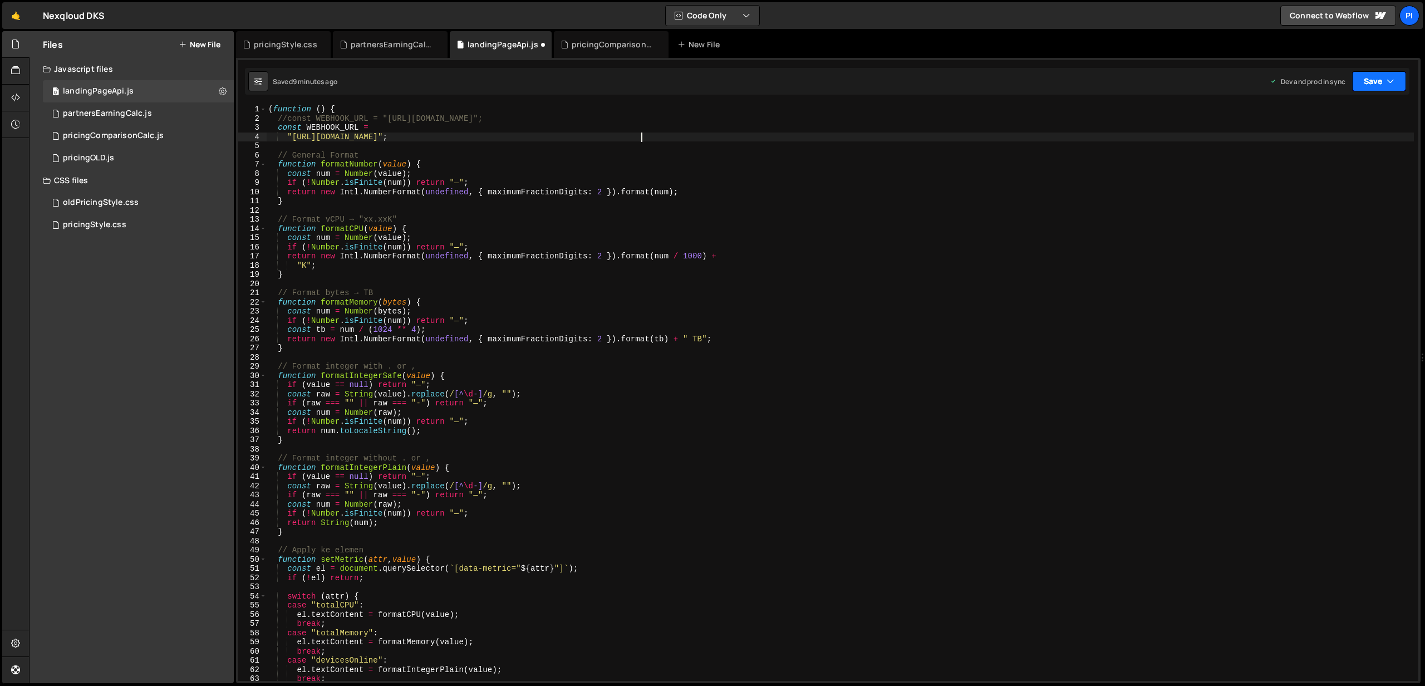
click at [1384, 85] on button "Save" at bounding box center [1379, 81] width 54 height 20
click at [1339, 159] on div "9 minutes ago" at bounding box center [1324, 156] width 43 height 9
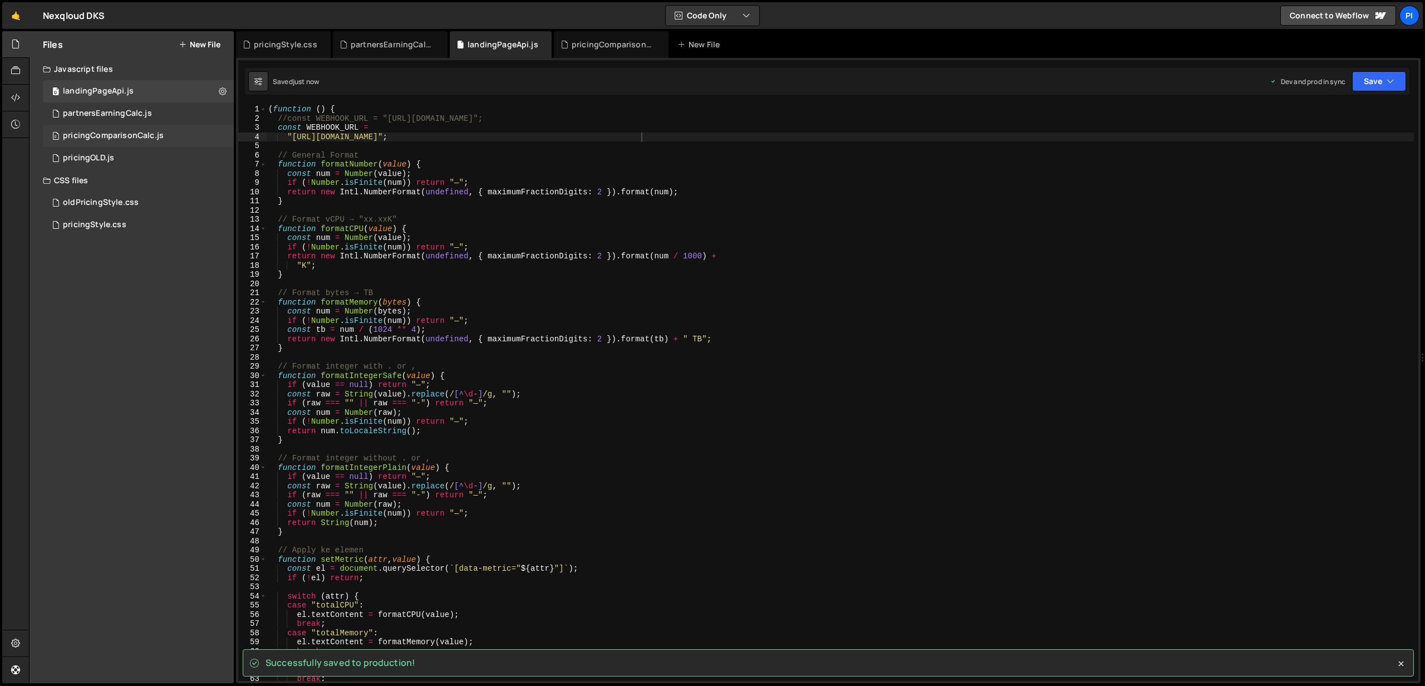
click at [139, 135] on div "pricingComparisonCalc.js" at bounding box center [113, 136] width 101 height 10
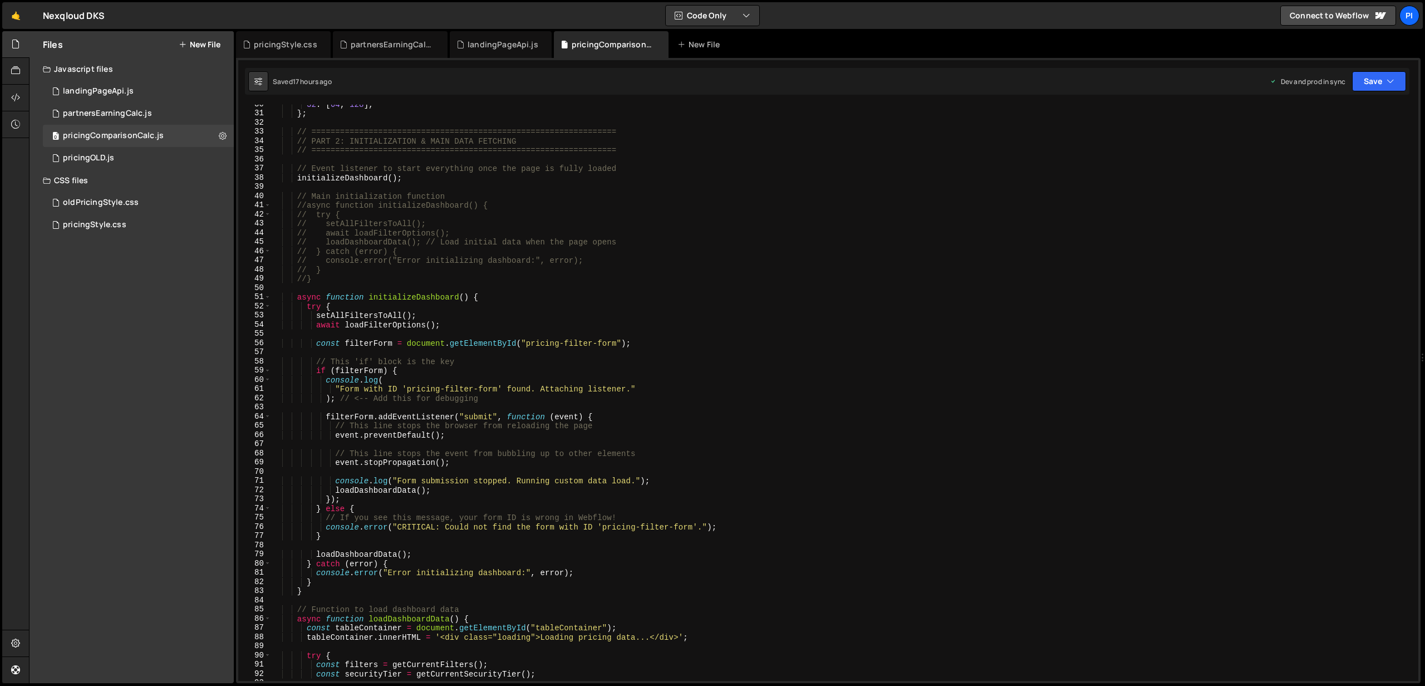
scroll to position [0, 0]
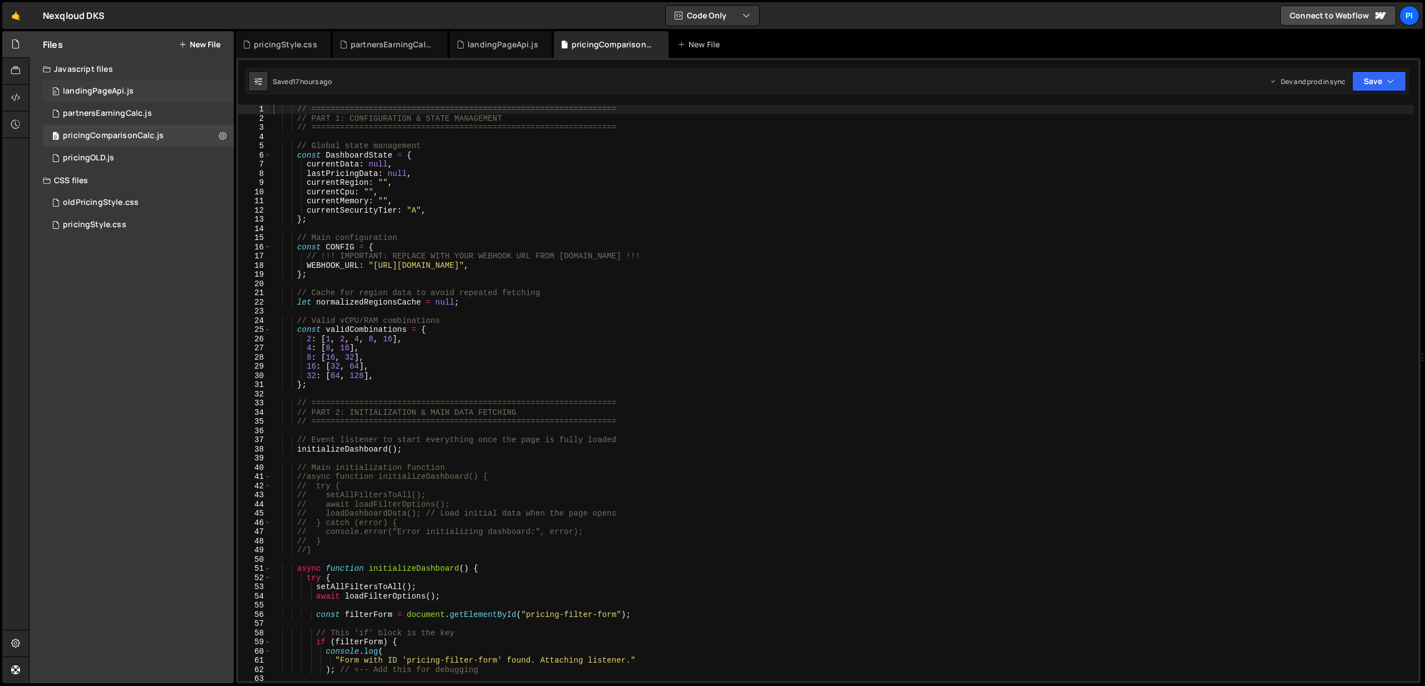
click at [106, 99] on div "0 landingPageApi.js 0" at bounding box center [138, 91] width 191 height 22
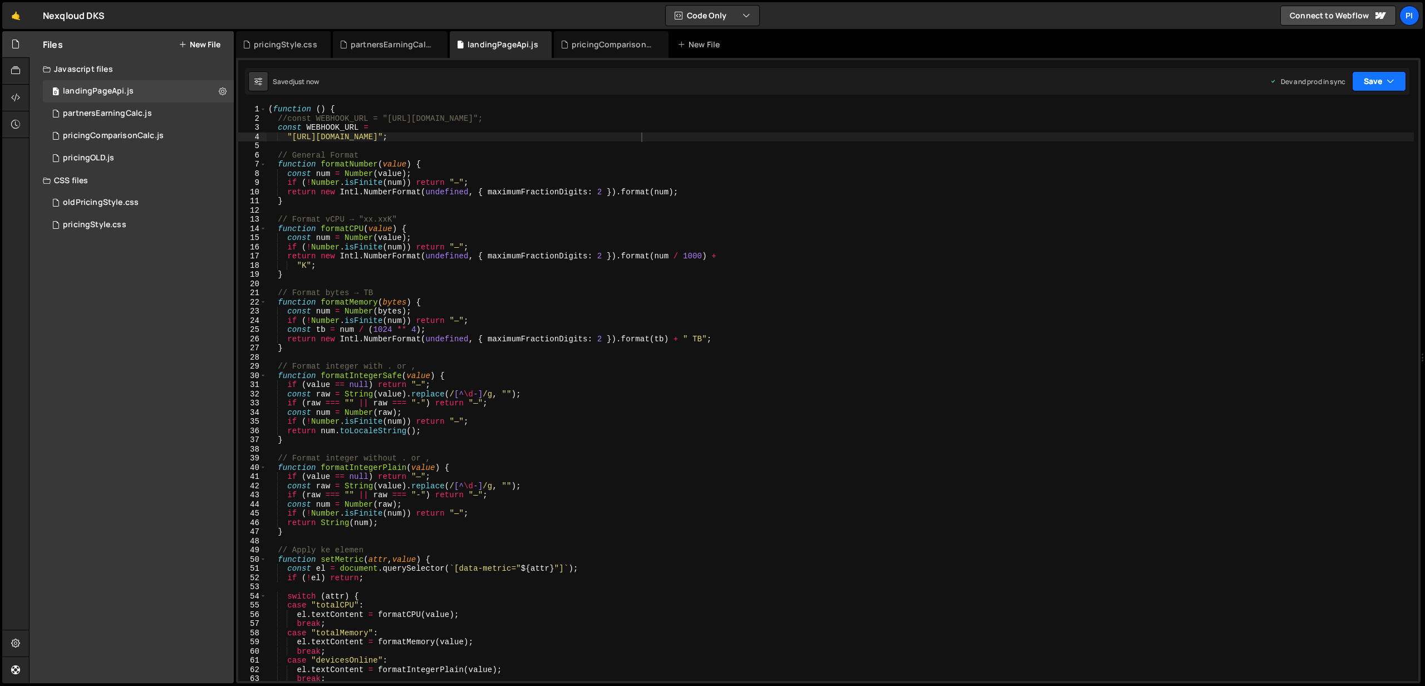
click at [1387, 76] on icon "button" at bounding box center [1390, 81] width 8 height 11
click at [1348, 152] on div "Saved just now" at bounding box center [1341, 156] width 116 height 13
click at [1367, 87] on button "Save" at bounding box center [1379, 81] width 54 height 20
click at [1329, 142] on div "Save to Production S" at bounding box center [1341, 144] width 116 height 11
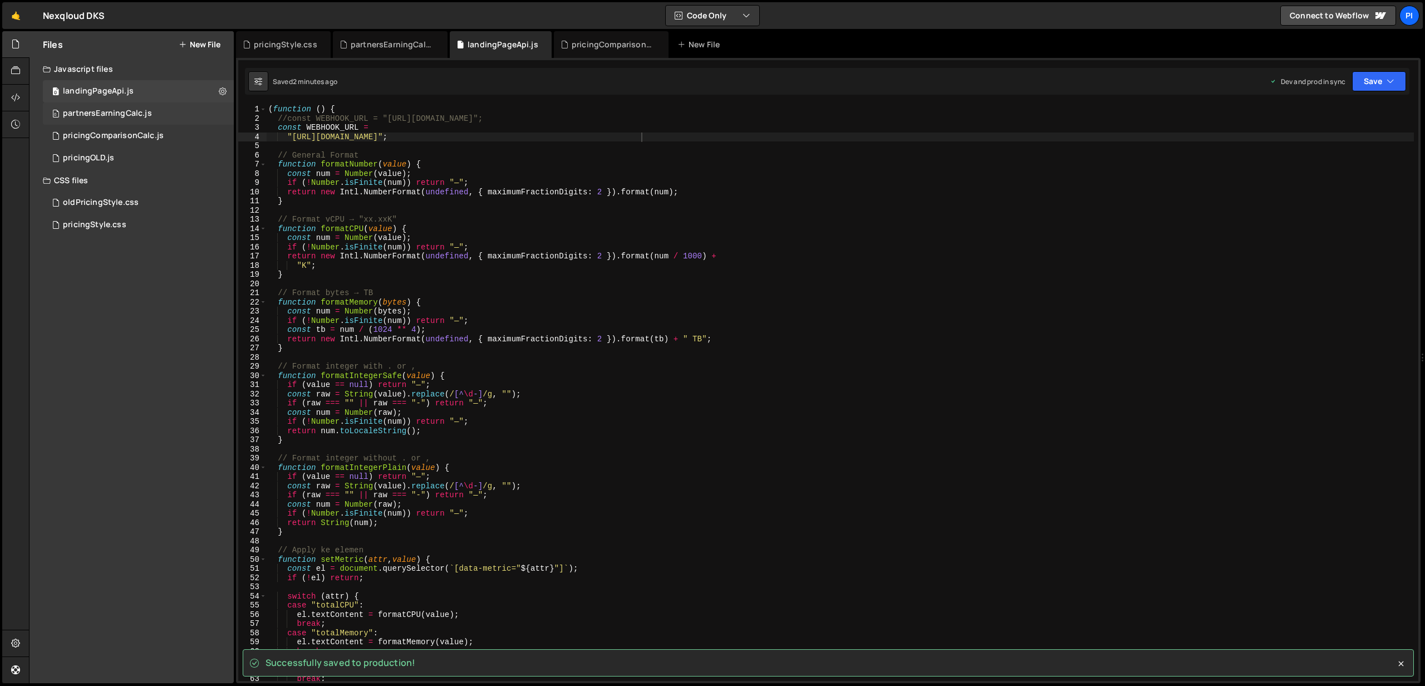
click at [132, 121] on div "0 partnersEarningCalc.js 0" at bounding box center [138, 113] width 191 height 22
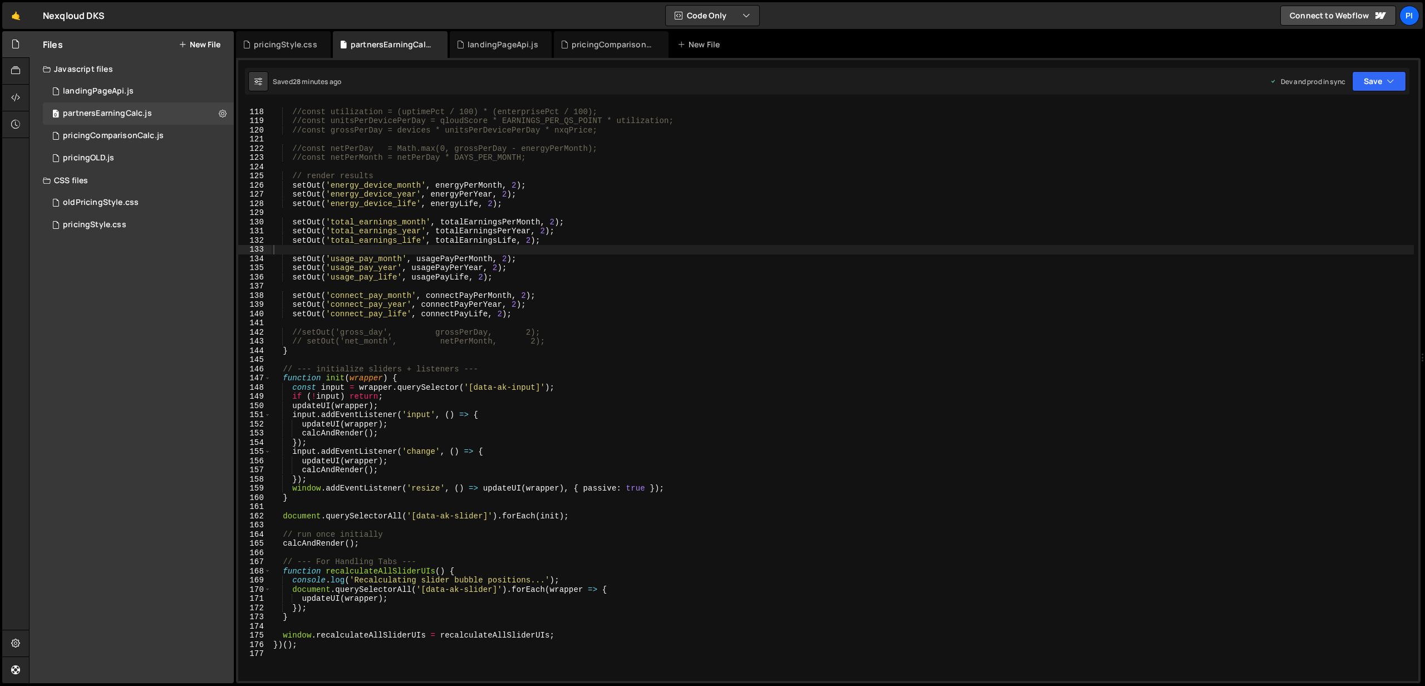
scroll to position [1072, 0]
click at [549, 278] on div "//const utilization = (uptimePct / 100) * (enterprisePct / 100); //const unitsP…" at bounding box center [842, 394] width 1142 height 594
click at [632, 297] on div "//const utilization = (uptimePct / 100) * (enterprisePct / 100); //const unitsP…" at bounding box center [842, 394] width 1142 height 594
type textarea "setOut('connect_pay_month', connectPayPerMonth, 2);"
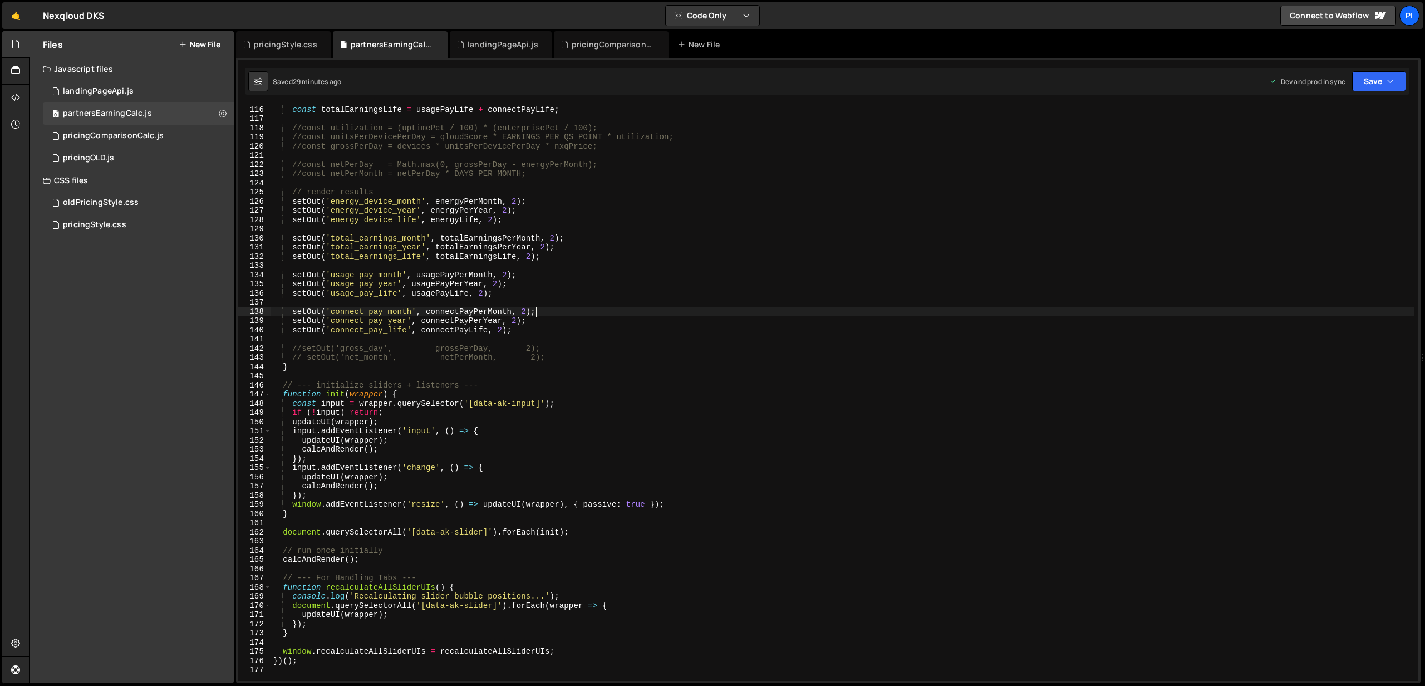
scroll to position [1047, 0]
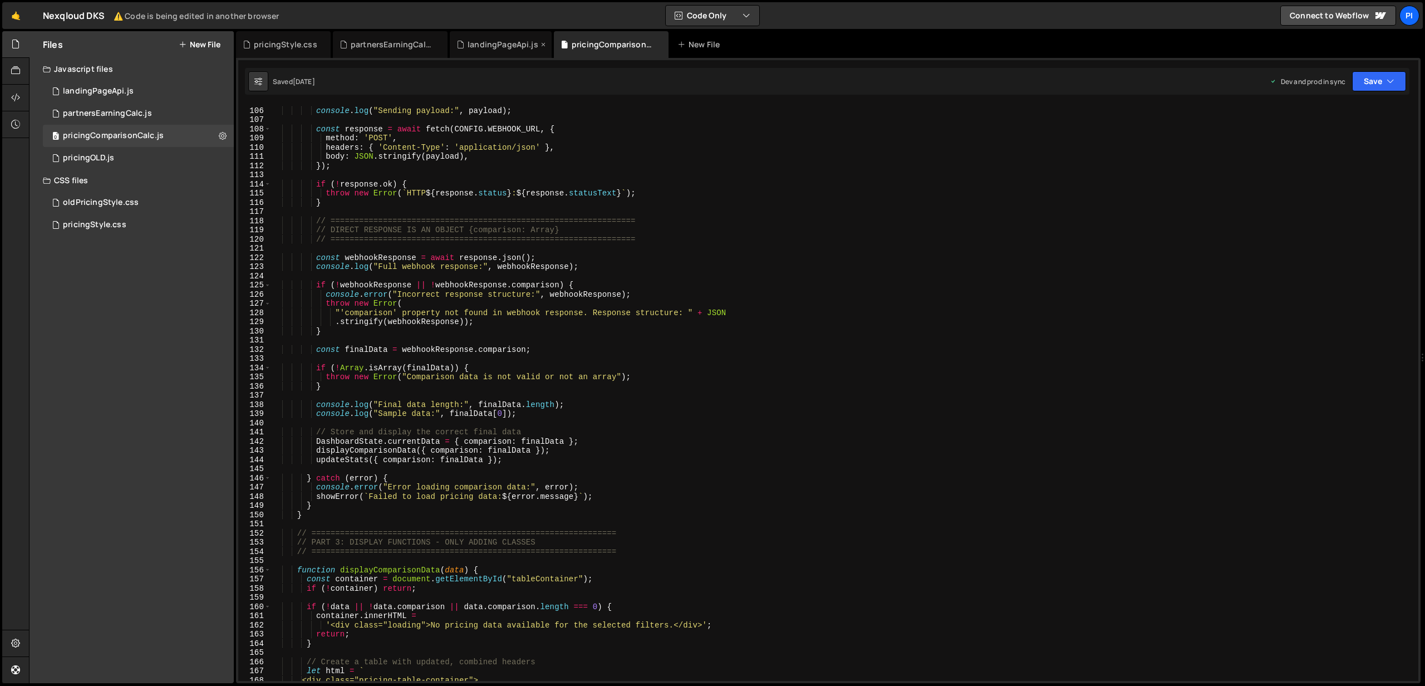
scroll to position [974, 0]
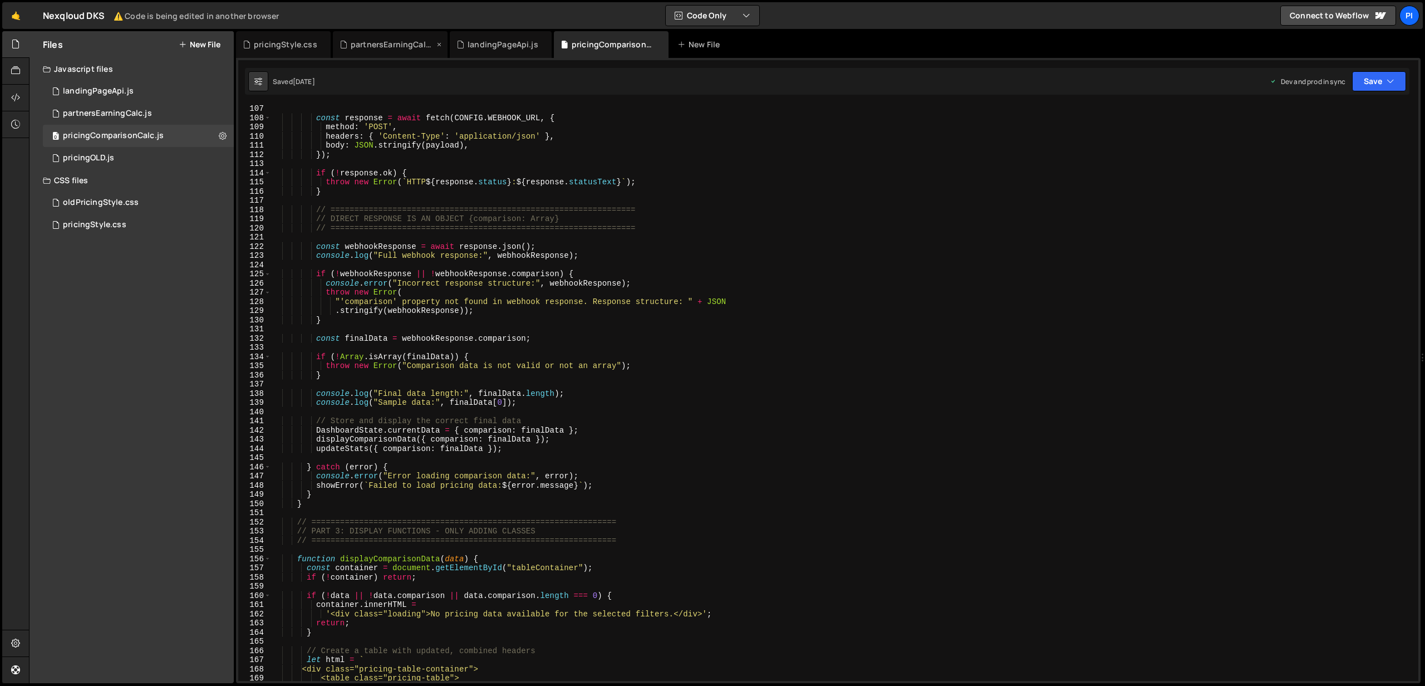
click at [392, 43] on div "partnersEarningCalc.js" at bounding box center [392, 44] width 83 height 11
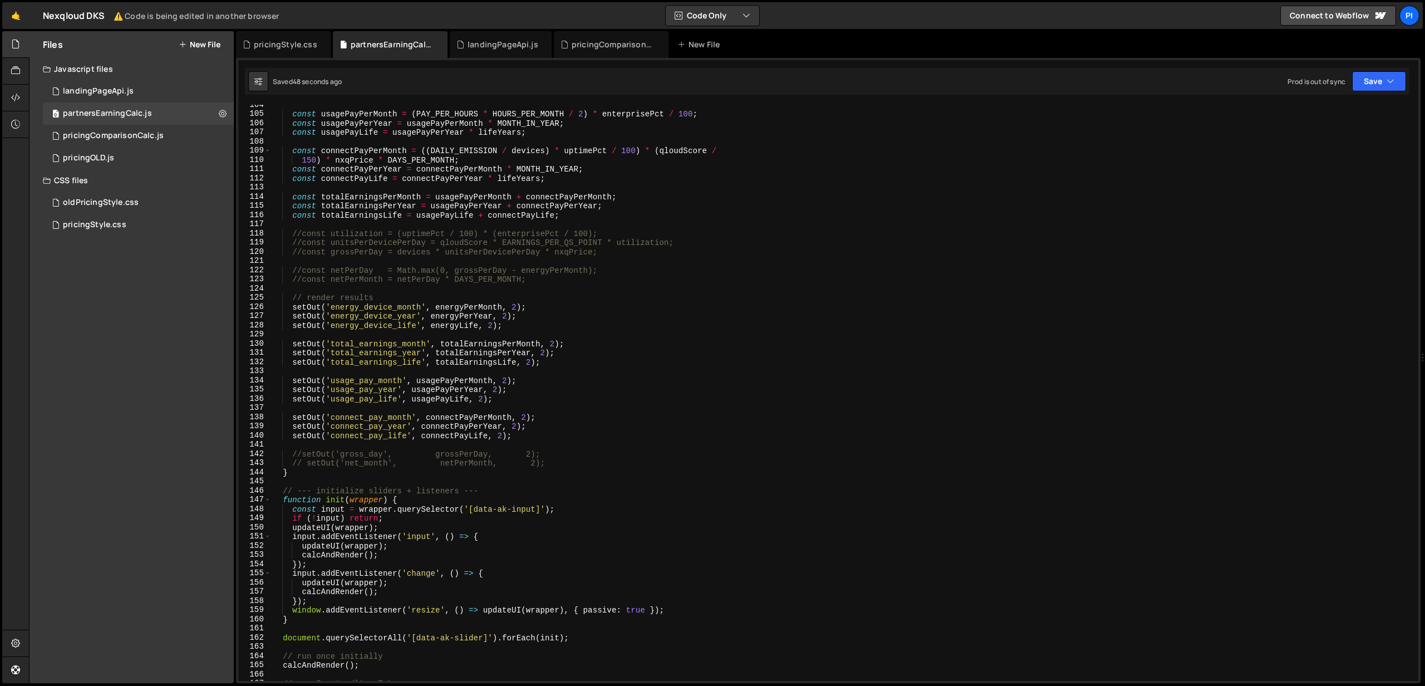
scroll to position [948, 0]
